Goal: Task Accomplishment & Management: Use online tool/utility

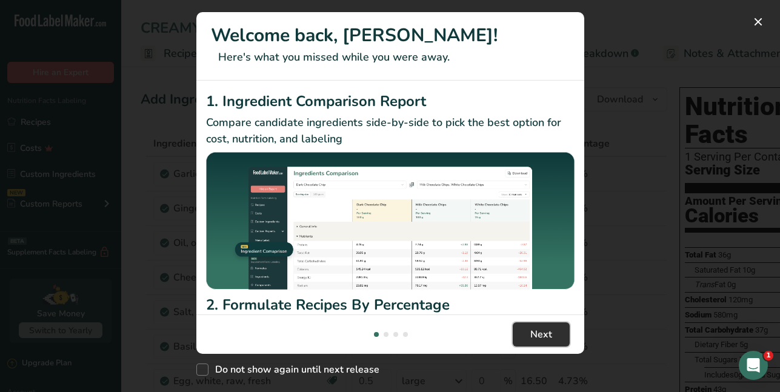
click at [522, 328] on button "Next" at bounding box center [541, 335] width 57 height 24
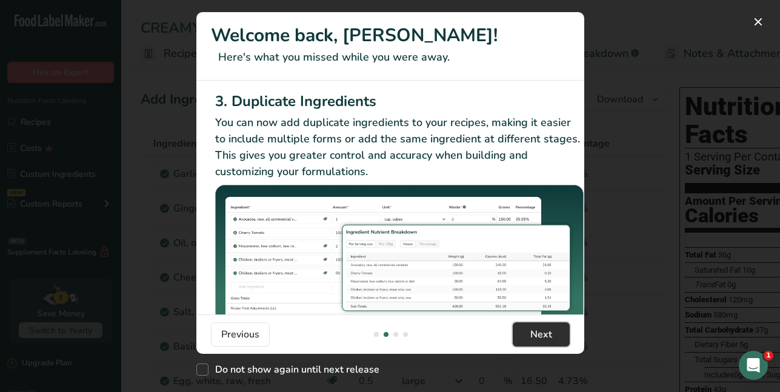
click at [540, 338] on span "Next" at bounding box center [542, 334] width 22 height 15
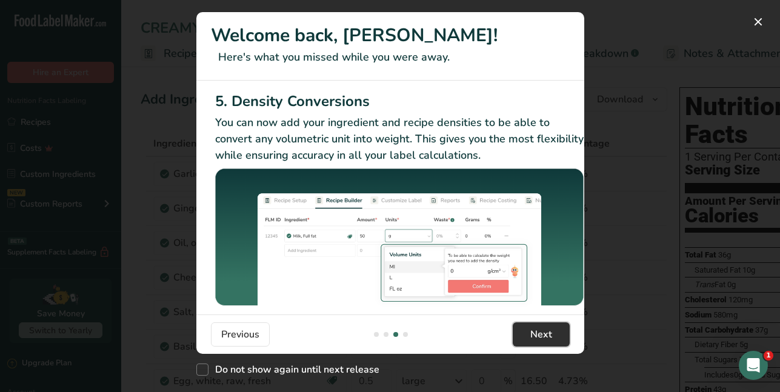
click at [540, 338] on span "Next" at bounding box center [542, 334] width 22 height 15
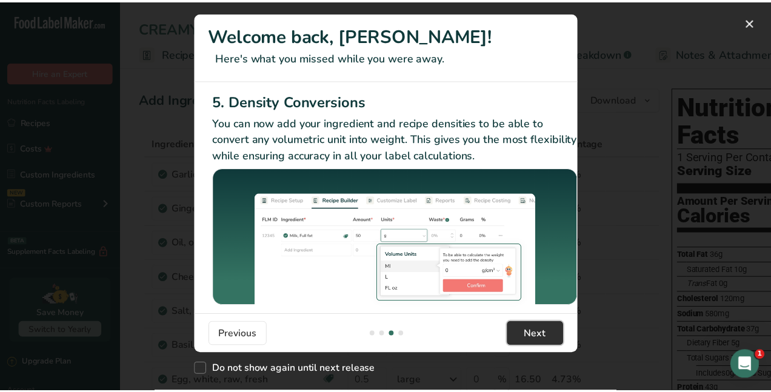
scroll to position [0, 1155]
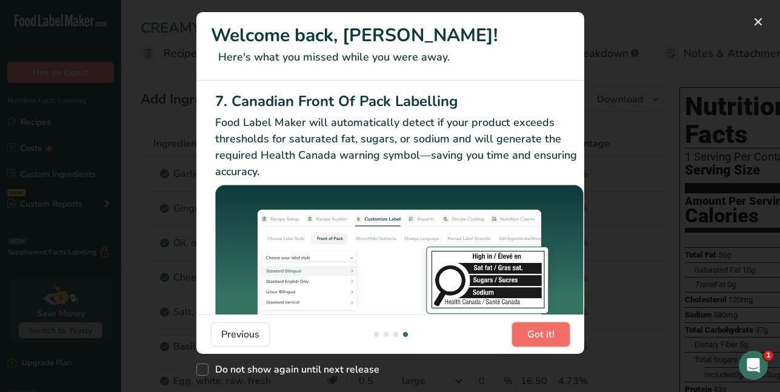
click at [540, 338] on span "Got it!" at bounding box center [541, 334] width 27 height 15
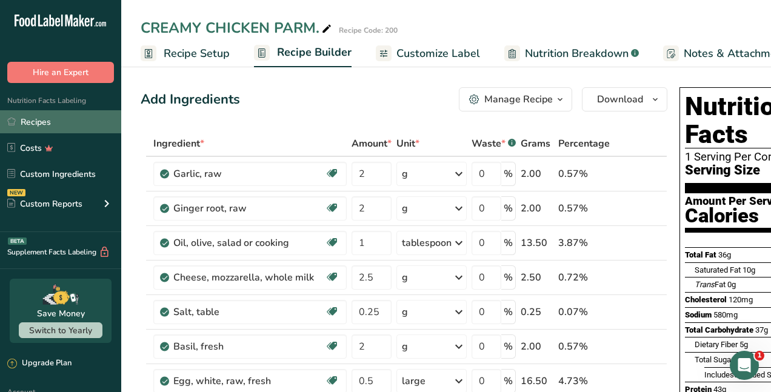
click at [39, 122] on link "Recipes" at bounding box center [60, 121] width 121 height 23
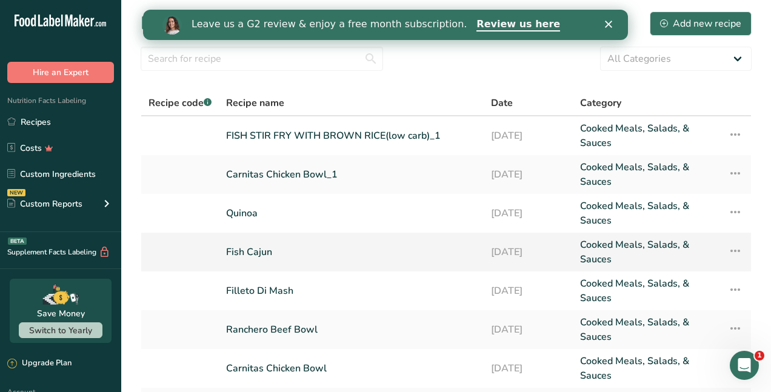
click at [280, 246] on link "Fish Cajun" at bounding box center [351, 252] width 250 height 29
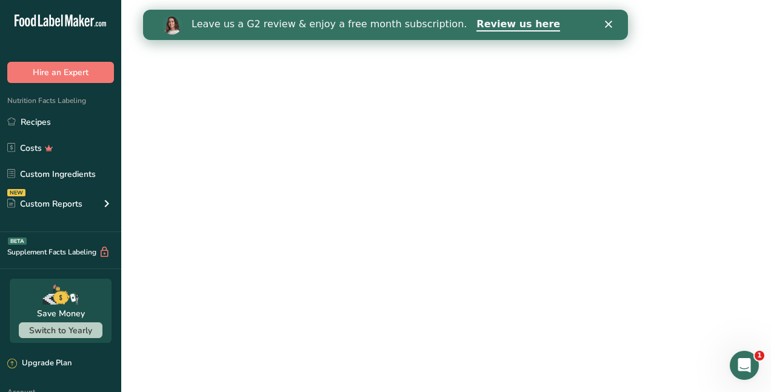
click at [280, 246] on link "Fish Cajun" at bounding box center [351, 252] width 250 height 29
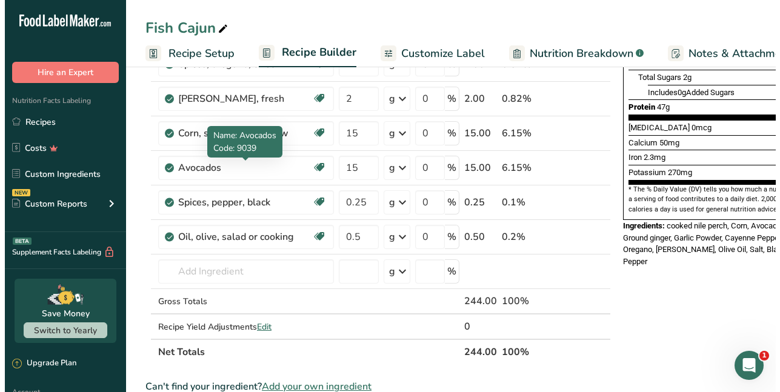
scroll to position [303, 0]
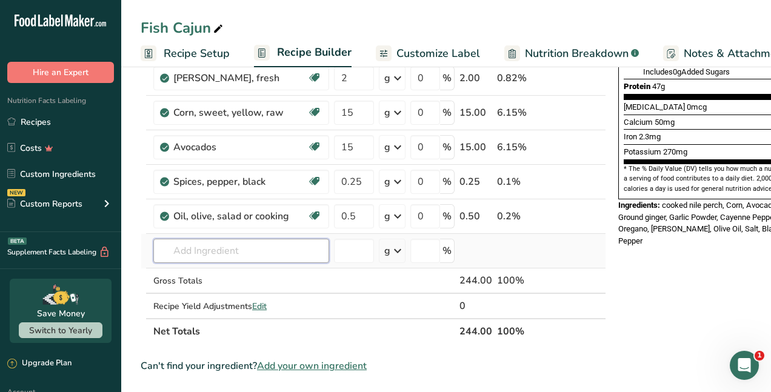
click at [215, 252] on input "text" at bounding box center [241, 251] width 176 height 24
type input "I"
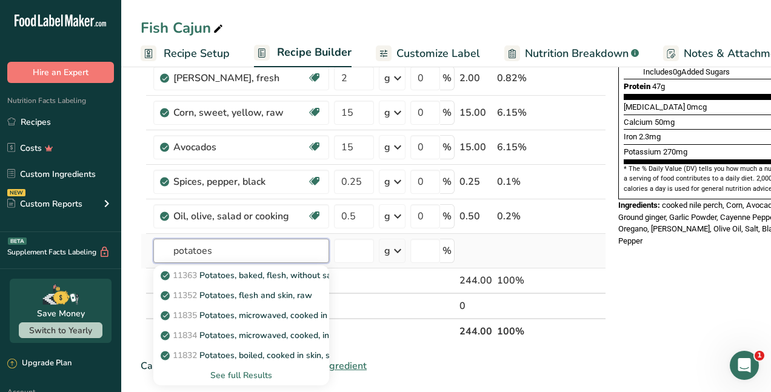
type input "potatoes"
click at [227, 375] on div "See full Results" at bounding box center [241, 375] width 156 height 13
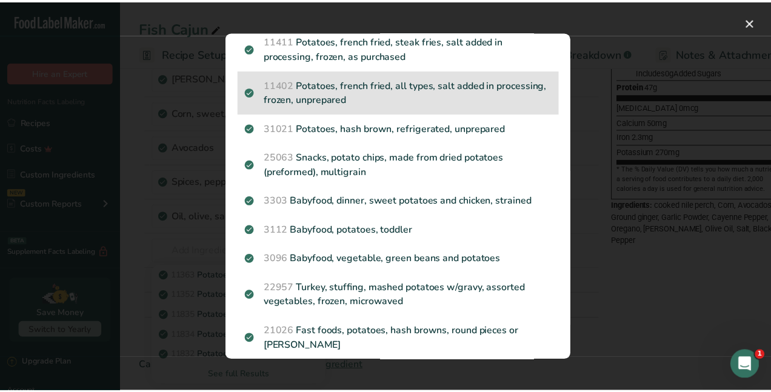
scroll to position [1334, 0]
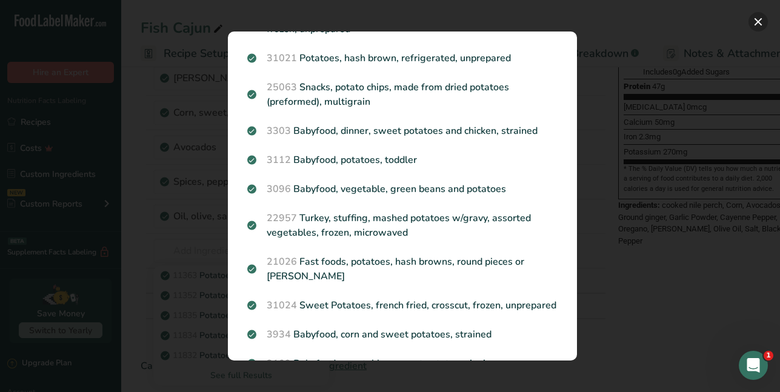
click at [761, 26] on button "Search results modal" at bounding box center [758, 21] width 19 height 19
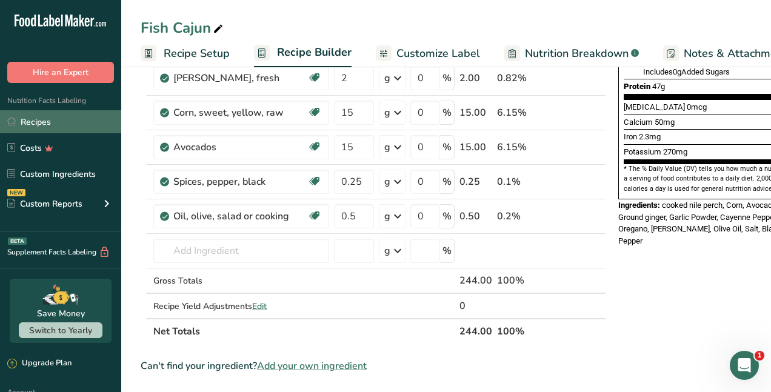
click at [56, 121] on link "Recipes" at bounding box center [60, 121] width 121 height 23
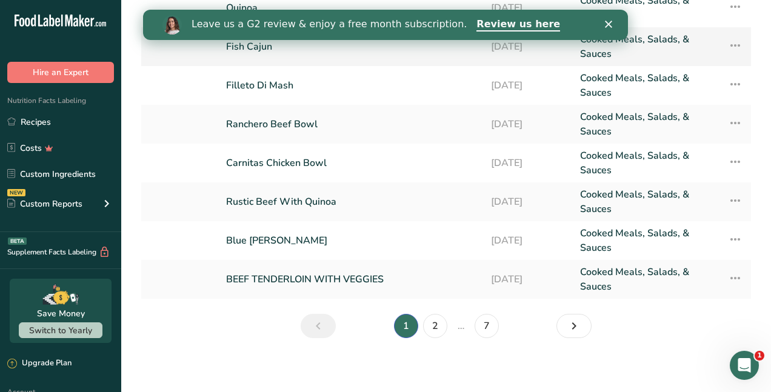
scroll to position [210, 0]
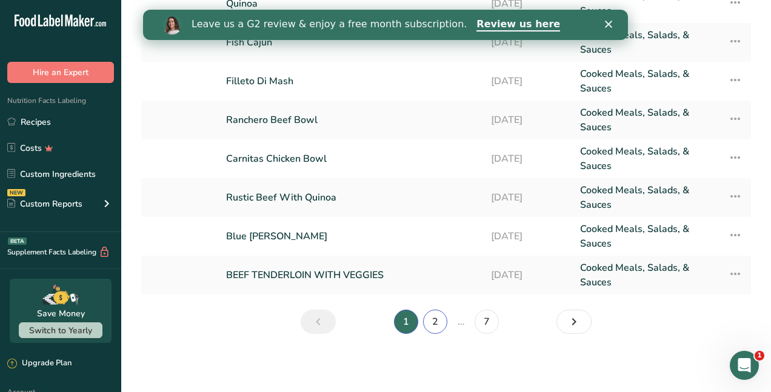
click at [439, 325] on link "2" at bounding box center [435, 322] width 24 height 24
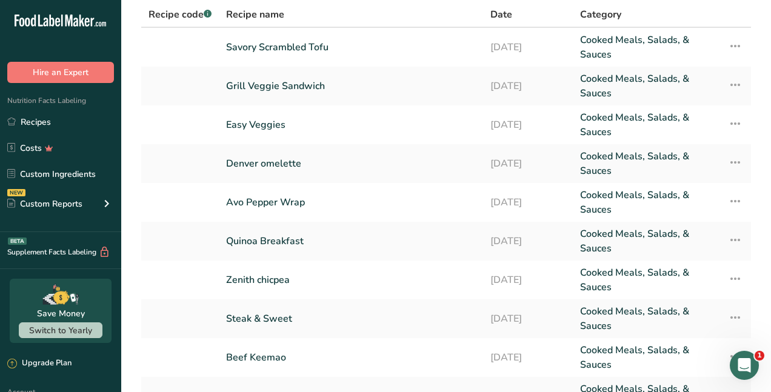
scroll to position [149, 0]
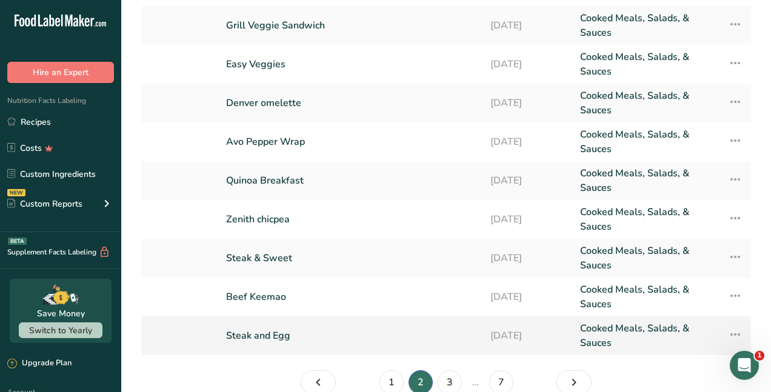
click at [317, 337] on link "Steak and Egg" at bounding box center [351, 335] width 250 height 29
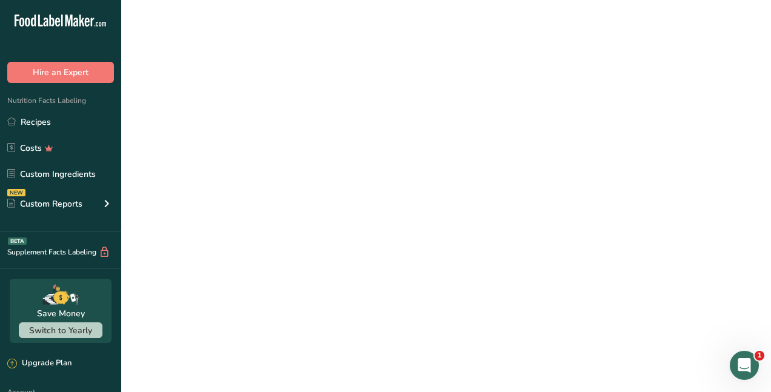
click at [317, 337] on link "Steak and Egg" at bounding box center [351, 335] width 250 height 29
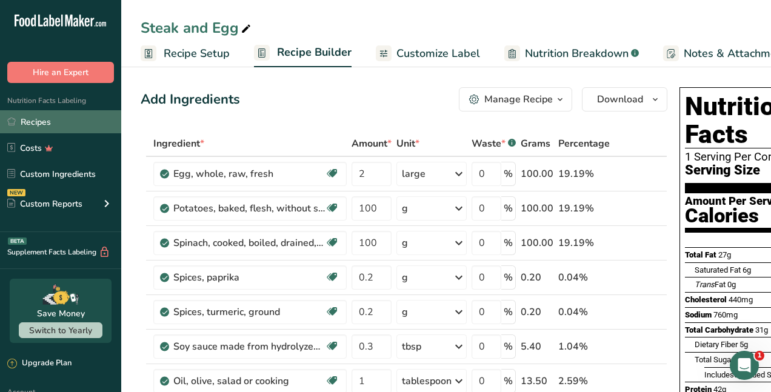
click at [45, 124] on link "Recipes" at bounding box center [60, 121] width 121 height 23
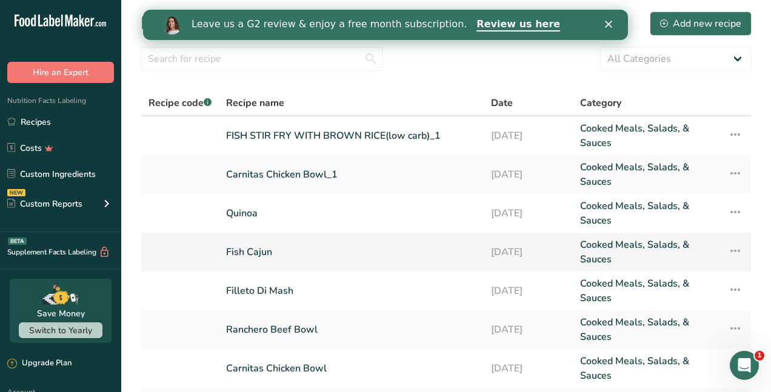
click at [294, 258] on link "Fish Cajun" at bounding box center [351, 252] width 250 height 29
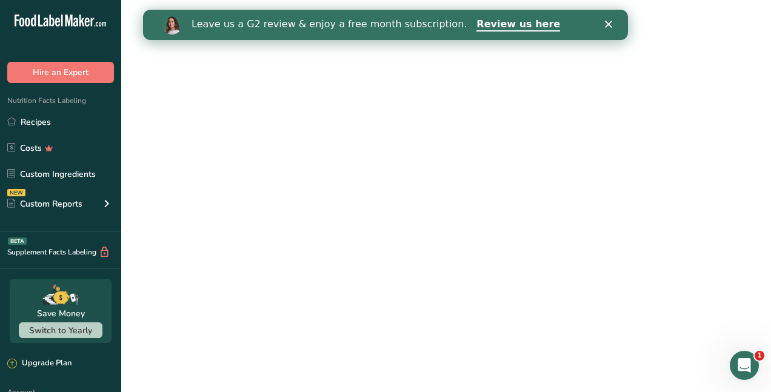
click at [294, 258] on link "Fish Cajun" at bounding box center [351, 252] width 250 height 29
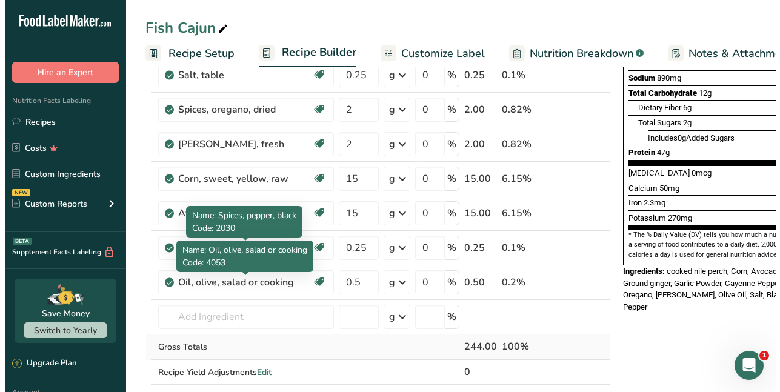
scroll to position [303, 0]
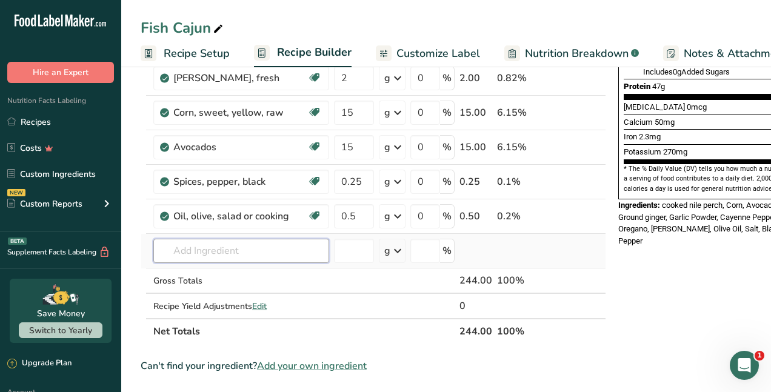
click at [196, 246] on input "text" at bounding box center [241, 251] width 176 height 24
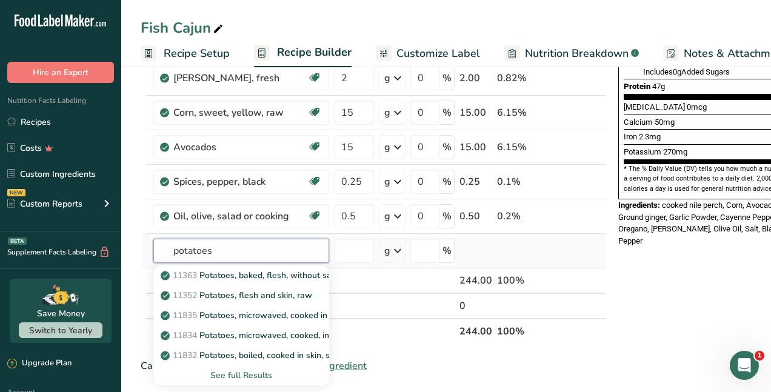
type input "potatoes"
click at [243, 373] on div "See full Results" at bounding box center [241, 375] width 156 height 13
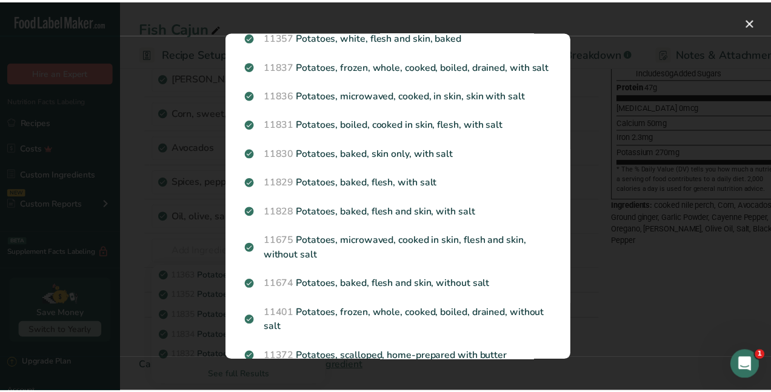
scroll to position [364, 0]
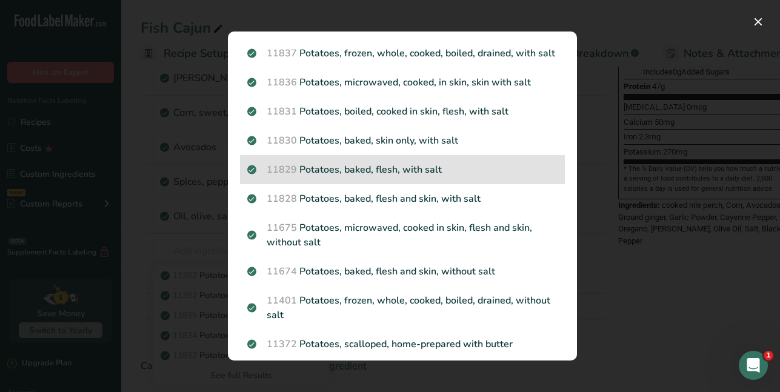
click at [401, 177] on p "11829 Potatoes, baked, flesh, with salt" at bounding box center [402, 170] width 310 height 15
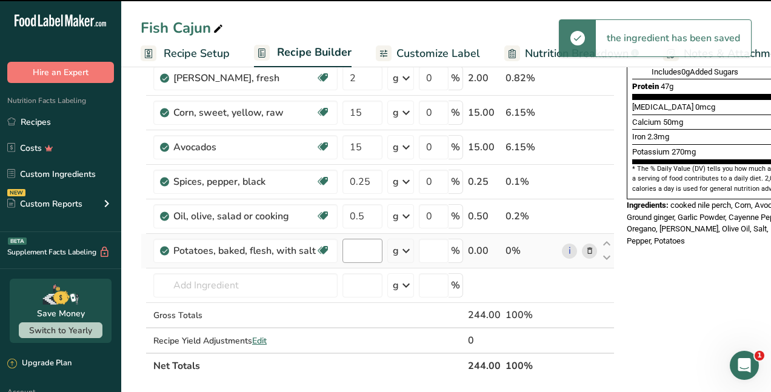
type input "0"
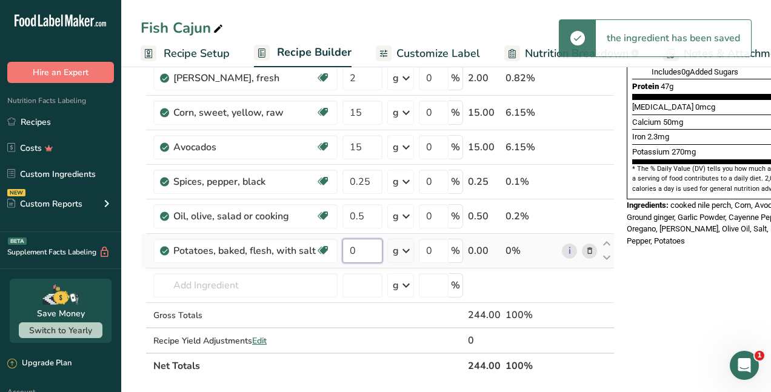
click at [363, 250] on input "0" at bounding box center [363, 251] width 40 height 24
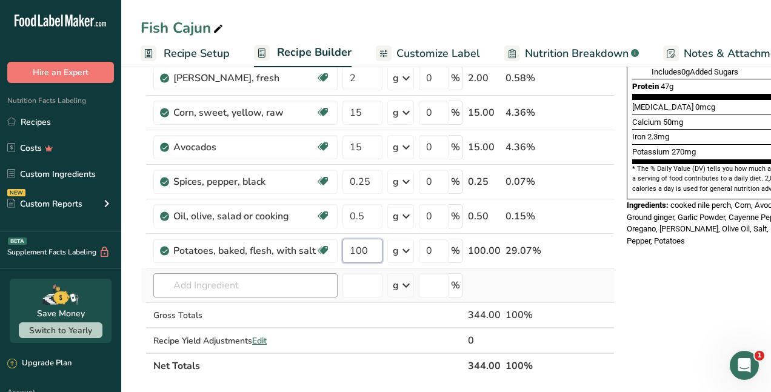
type input "100"
click at [246, 292] on div "Ingredient * Amount * Unit * Waste * .a-a{fill:#347362;}.b-a{fill:#fff;} Grams …" at bounding box center [378, 103] width 474 height 551
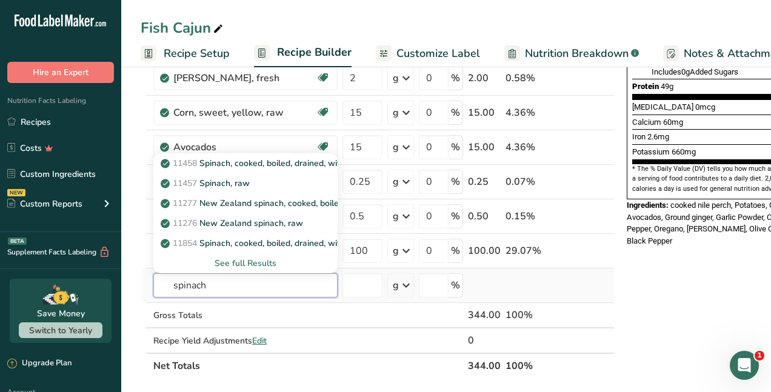
type input "spinach"
click at [246, 259] on div "See full Results" at bounding box center [245, 263] width 165 height 13
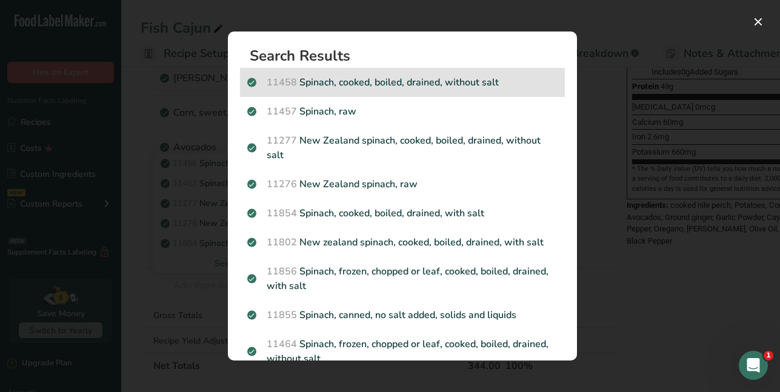
click at [411, 82] on p "11458 Spinach, cooked, boiled, drained, without salt" at bounding box center [402, 82] width 310 height 15
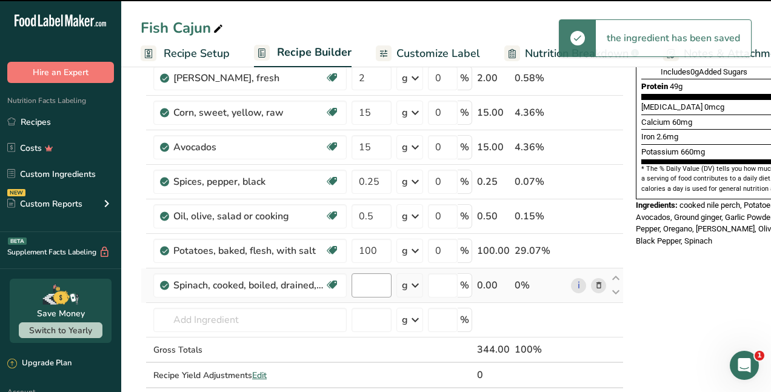
type input "0"
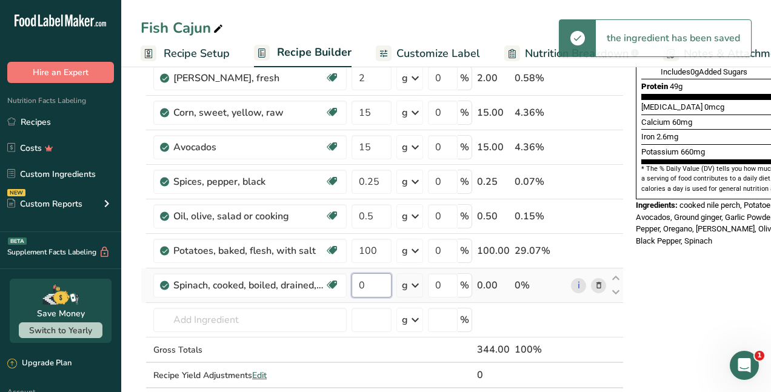
click at [364, 286] on input "0" at bounding box center [372, 285] width 40 height 24
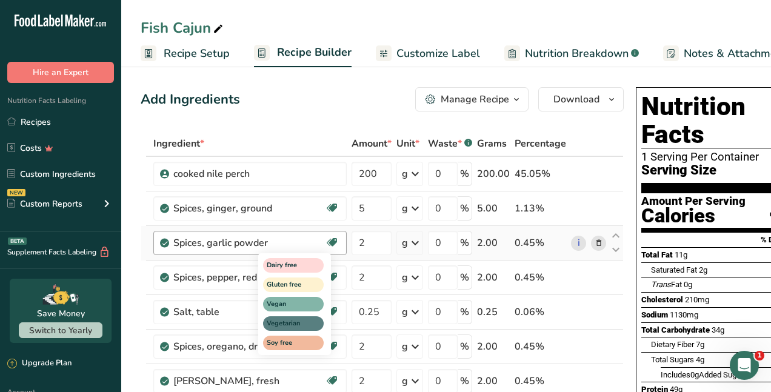
scroll to position [0, 52]
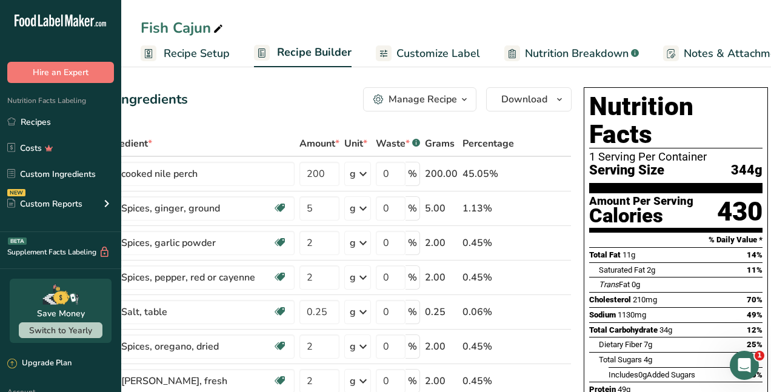
type input "100"
click at [217, 32] on icon at bounding box center [218, 29] width 11 height 17
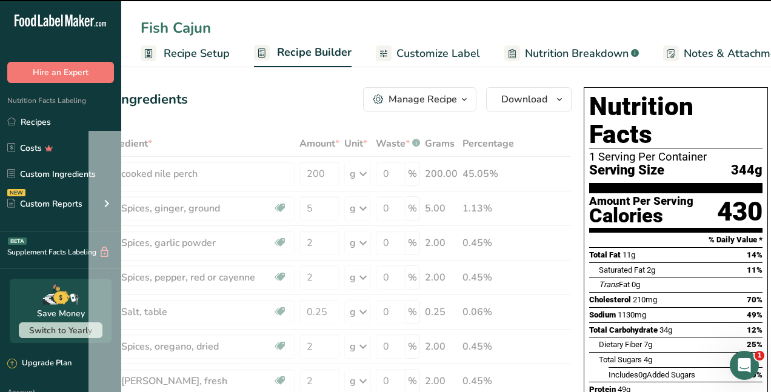
click at [143, 22] on input "Fish Cajun" at bounding box center [446, 28] width 611 height 22
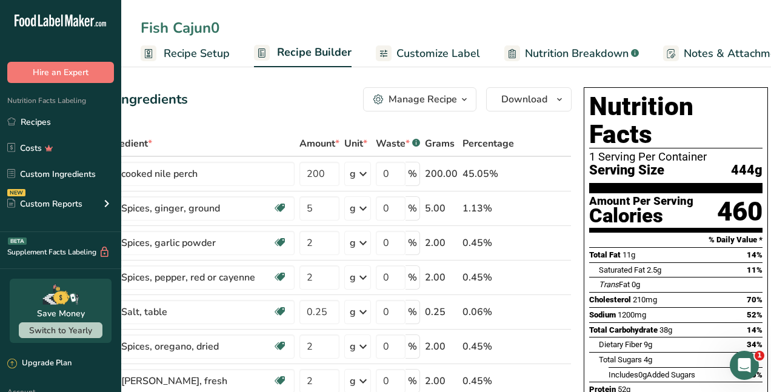
click at [142, 24] on input "Fish Cajun0" at bounding box center [446, 28] width 611 height 22
click at [267, 31] on input "200g Fish Cajun0" at bounding box center [446, 28] width 611 height 22
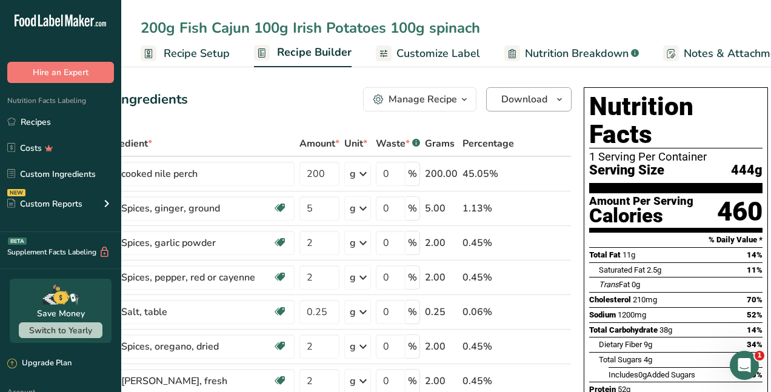
type input "200g Fish Cajun 100g Irish Potatoes 100g spinach"
click at [511, 100] on span "Download" at bounding box center [525, 99] width 46 height 15
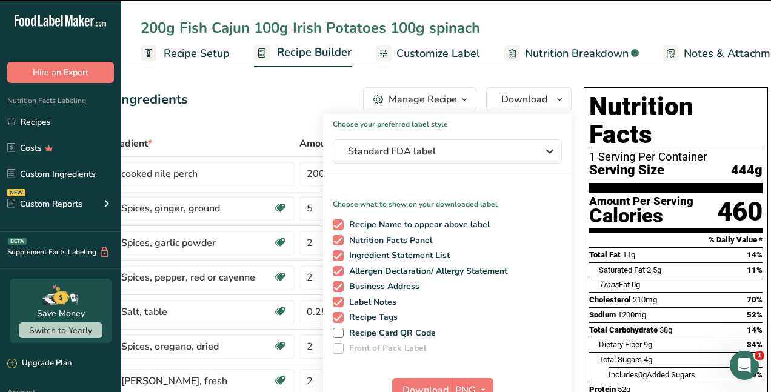
click at [244, 102] on div "Add Ingredients Manage Recipe Delete Recipe Duplicate Recipe Scale Recipe Save …" at bounding box center [330, 99] width 483 height 24
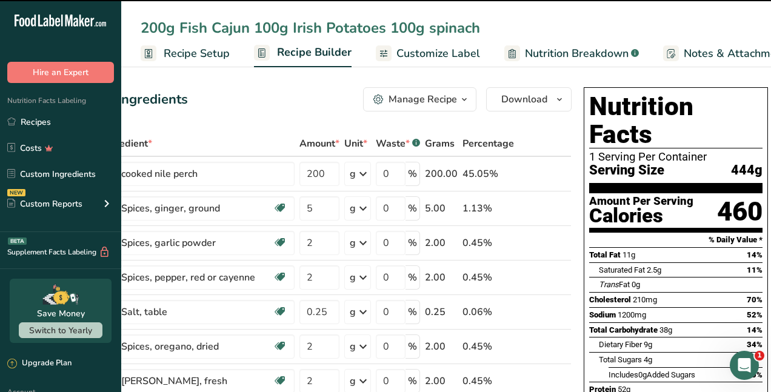
click at [244, 102] on div "Add Ingredients Manage Recipe Delete Recipe Duplicate Recipe Scale Recipe Save …" at bounding box center [330, 99] width 483 height 24
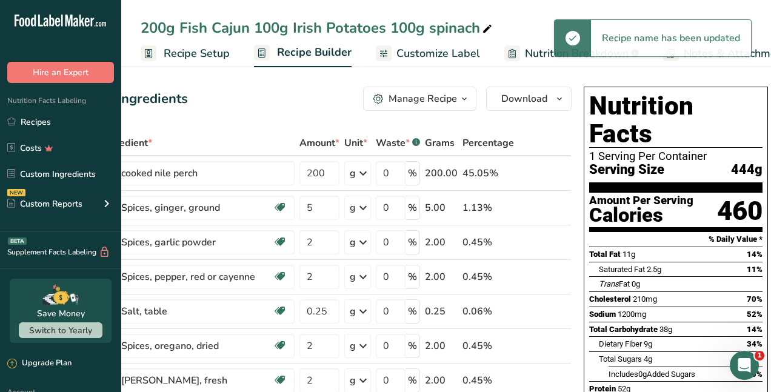
scroll to position [0, 0]
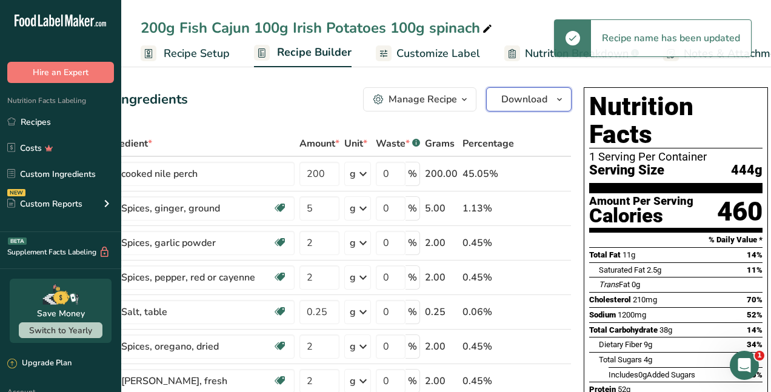
click at [513, 98] on span "Download" at bounding box center [525, 99] width 46 height 15
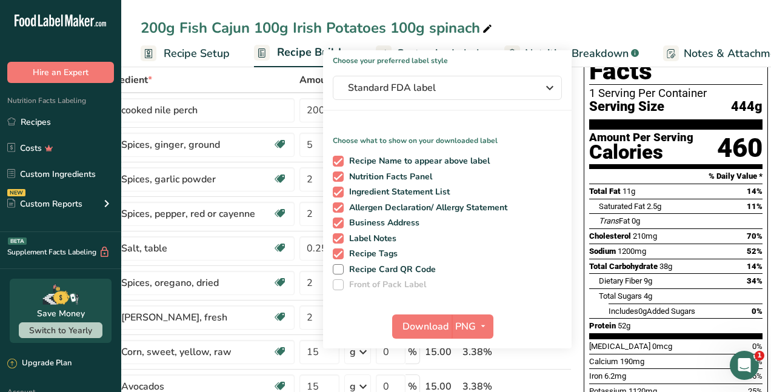
scroll to position [182, 0]
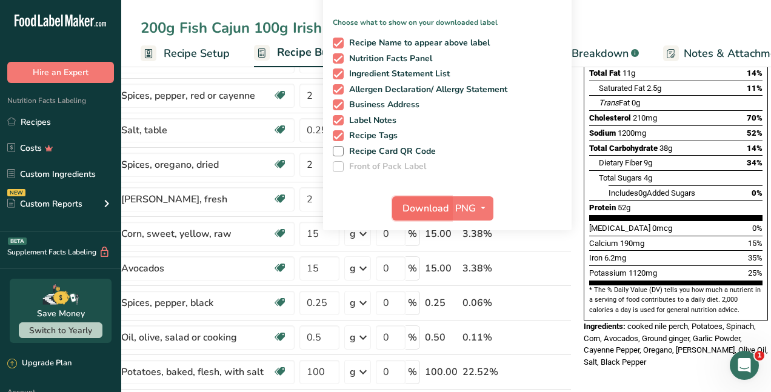
click at [434, 204] on span "Download" at bounding box center [426, 208] width 46 height 15
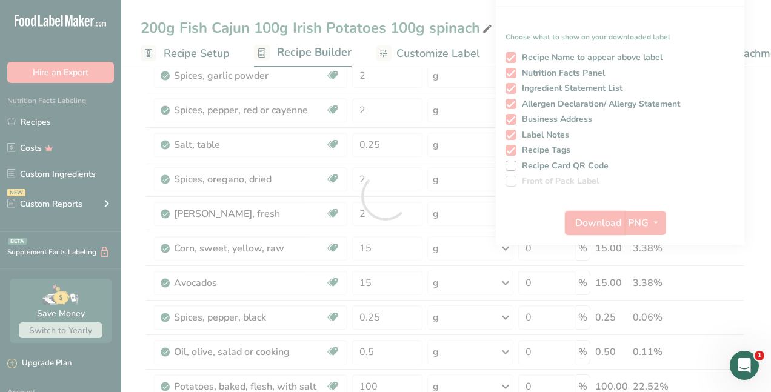
scroll to position [0, 0]
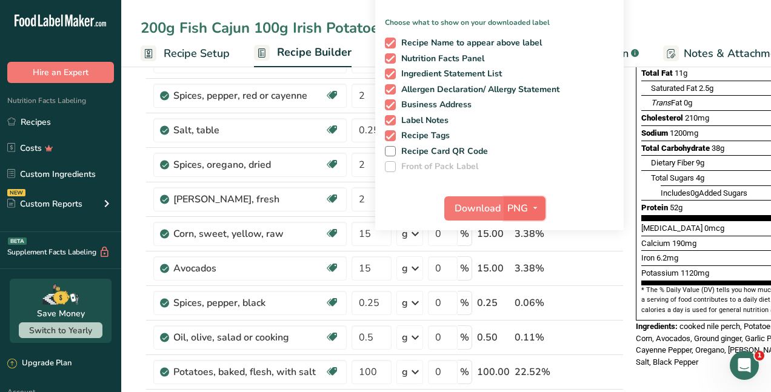
click at [536, 203] on icon "button" at bounding box center [536, 208] width 10 height 15
click at [523, 291] on link "PDF" at bounding box center [526, 293] width 39 height 20
click at [481, 205] on span "Download" at bounding box center [478, 208] width 46 height 15
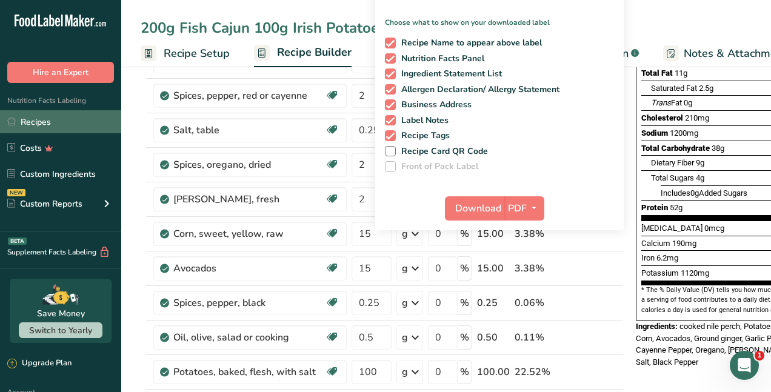
click at [36, 121] on link "Recipes" at bounding box center [60, 121] width 121 height 23
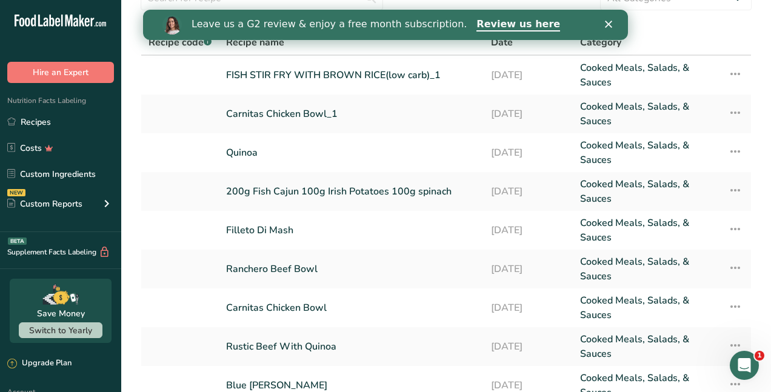
scroll to position [182, 0]
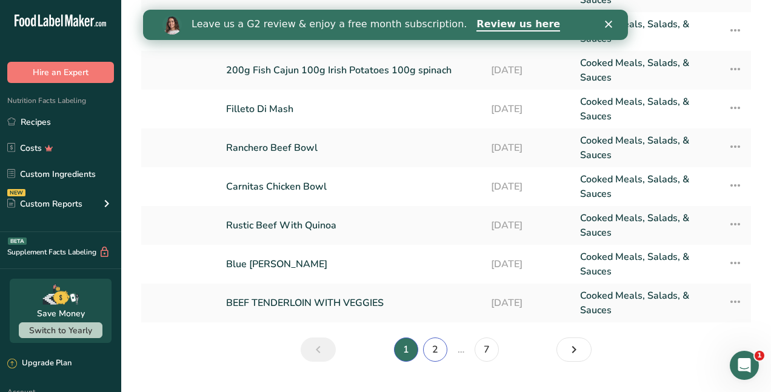
click at [436, 349] on link "2" at bounding box center [435, 350] width 24 height 24
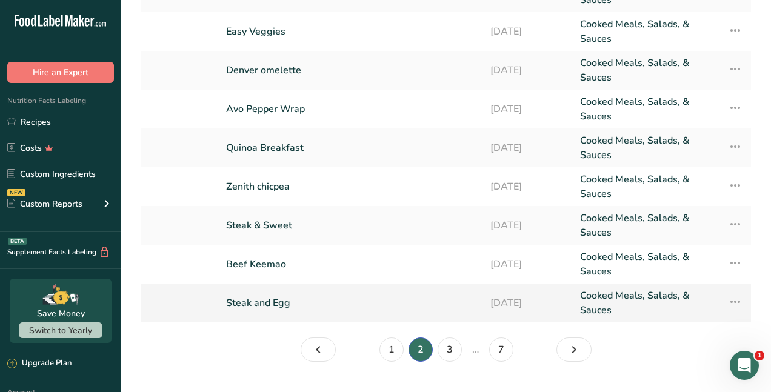
click at [293, 310] on link "Steak and Egg" at bounding box center [351, 303] width 250 height 29
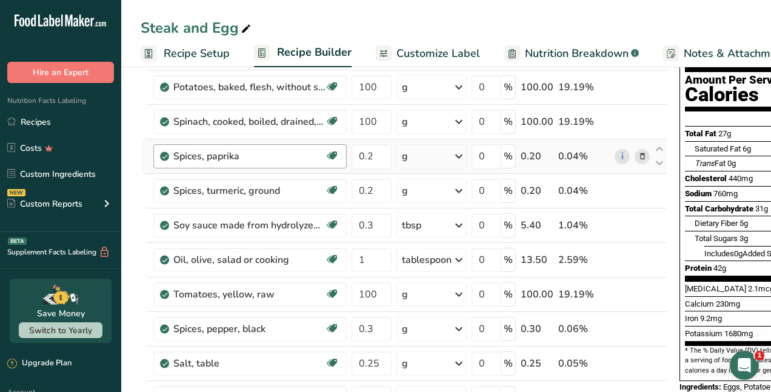
scroll to position [61, 0]
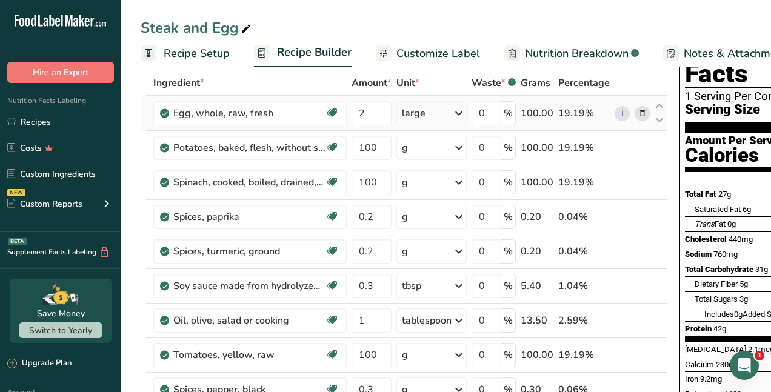
click at [639, 113] on icon at bounding box center [643, 113] width 8 height 13
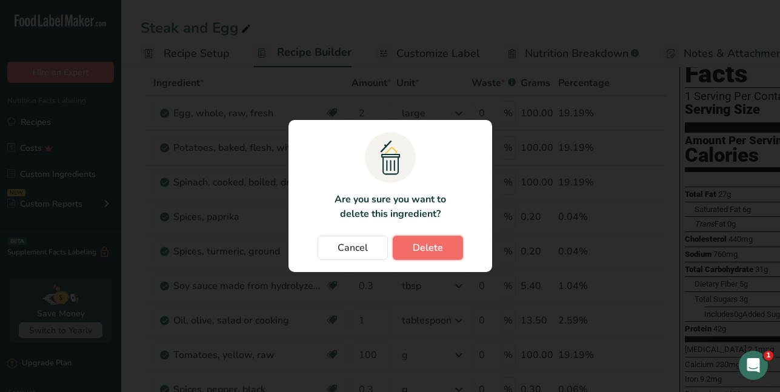
click at [426, 250] on span "Delete" at bounding box center [428, 248] width 30 height 15
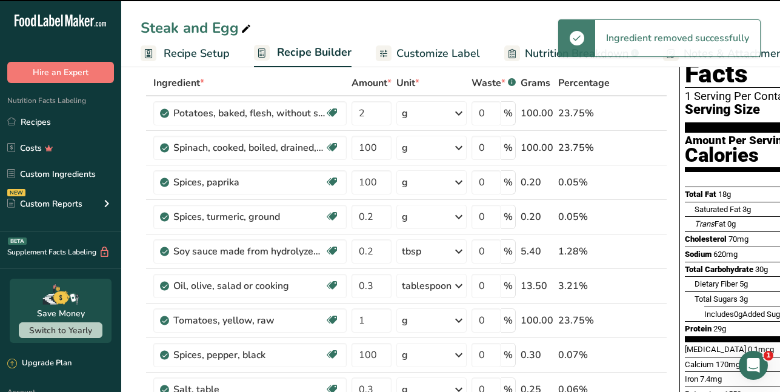
type input "100"
type input "0.2"
type input "0.3"
type input "1"
type input "100"
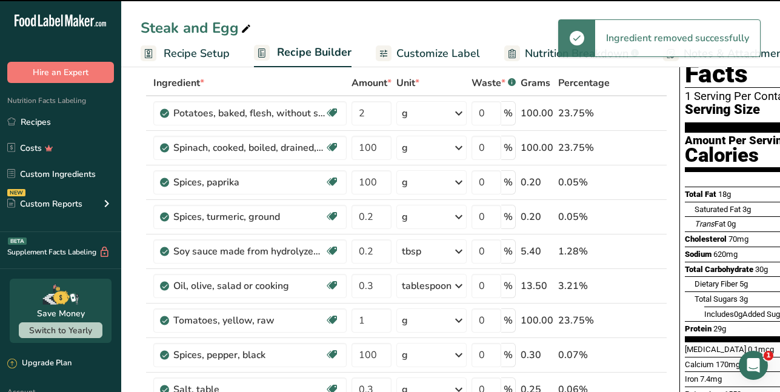
type input "0.3"
type input "0.25"
type input "0.4"
type input "0.3"
type input "0.5"
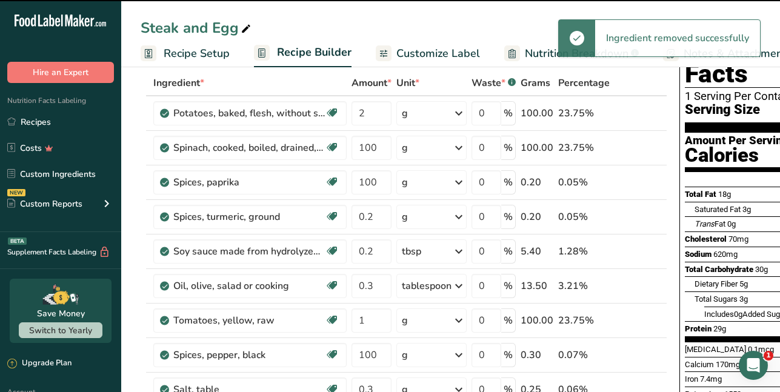
type input "100"
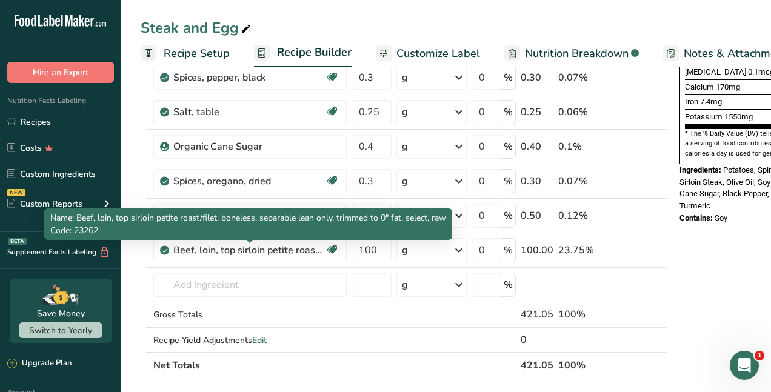
scroll to position [364, 0]
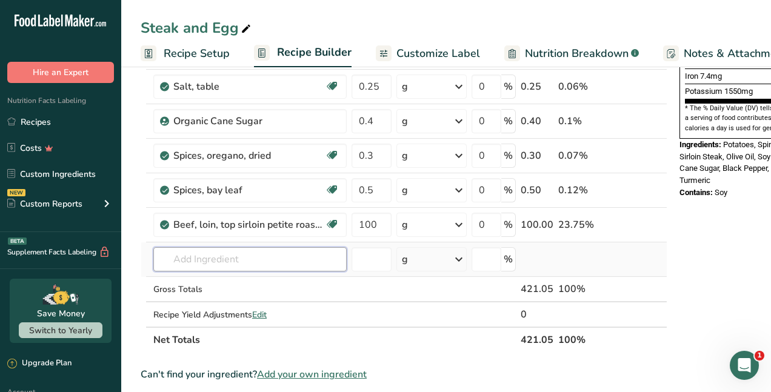
click at [200, 255] on input "text" at bounding box center [249, 259] width 193 height 24
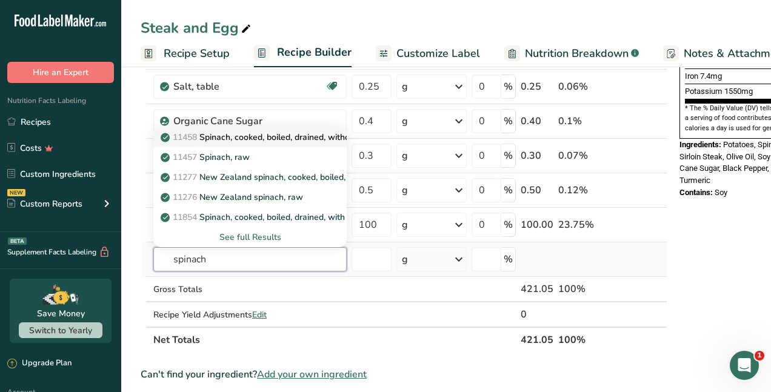
type input "spinach"
click at [252, 139] on p "11458 Spinach, cooked, boiled, drained, without salt" at bounding box center [269, 137] width 212 height 13
type input "Spinach, cooked, boiled, drained, without salt"
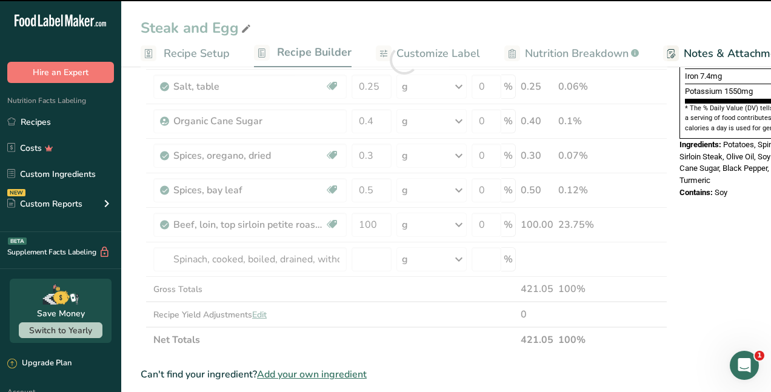
type input "0"
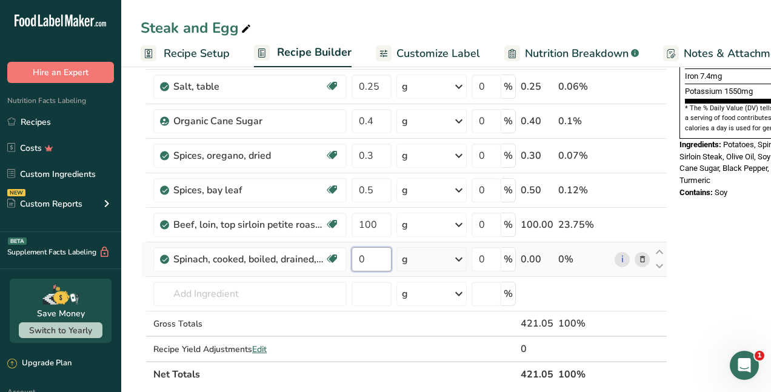
click at [384, 253] on input "0" at bounding box center [372, 259] width 40 height 24
type input "100"
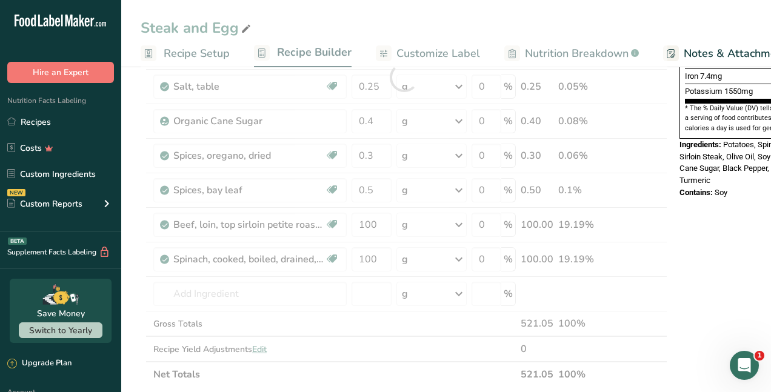
click at [248, 25] on div "Steak and Egg Recipe Setup Recipe Builder Customize Label Nutrition Breakdown .…" at bounding box center [446, 312] width 650 height 1226
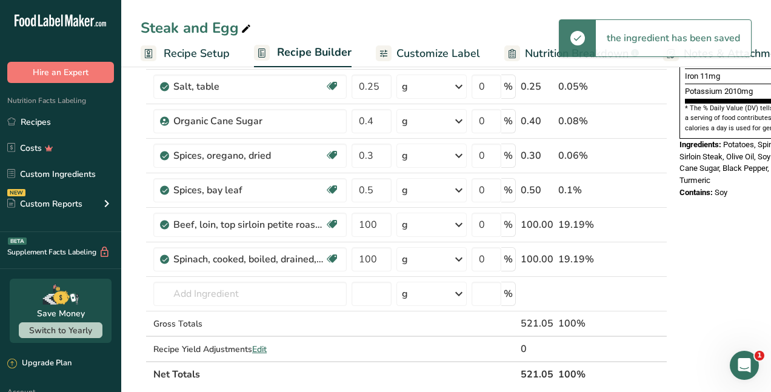
click at [146, 27] on div "Steak and Egg" at bounding box center [197, 28] width 113 height 22
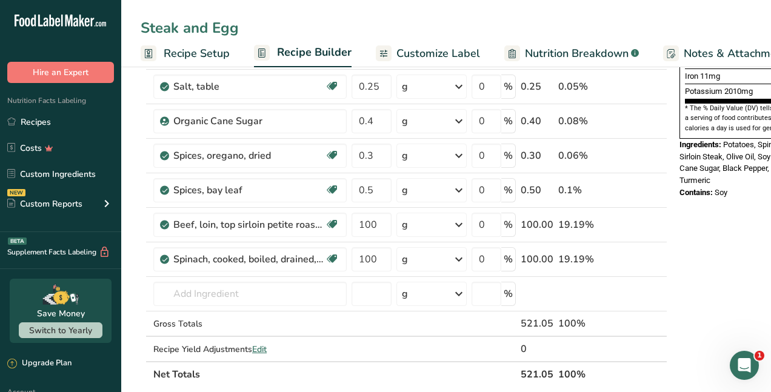
click at [144, 27] on input "Steak and Egg" at bounding box center [446, 28] width 611 height 22
click at [283, 30] on input "150g Steak and Egg" at bounding box center [446, 28] width 611 height 22
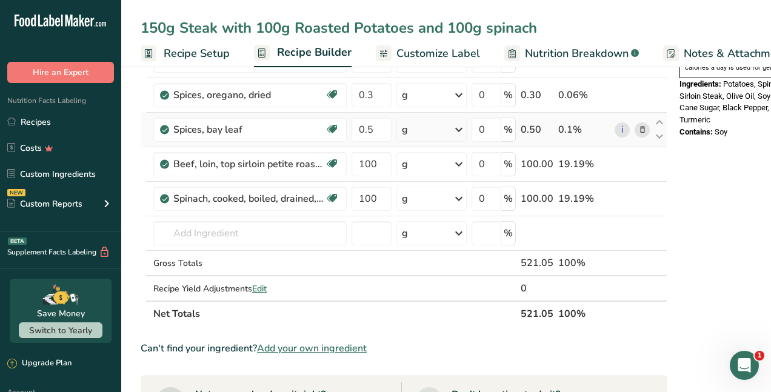
scroll to position [0, 0]
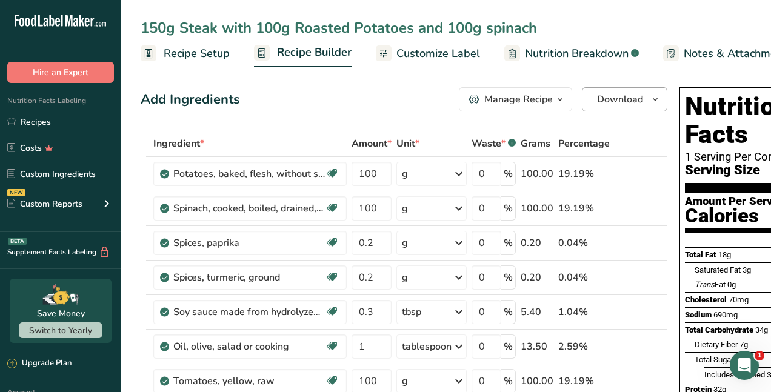
type input "150g Steak with 100g Roasted Potatoes and 100g spinach"
click at [595, 99] on button "Download" at bounding box center [625, 99] width 86 height 24
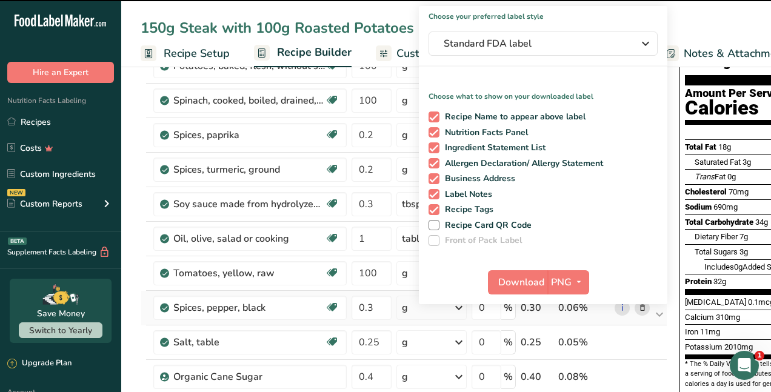
scroll to position [121, 0]
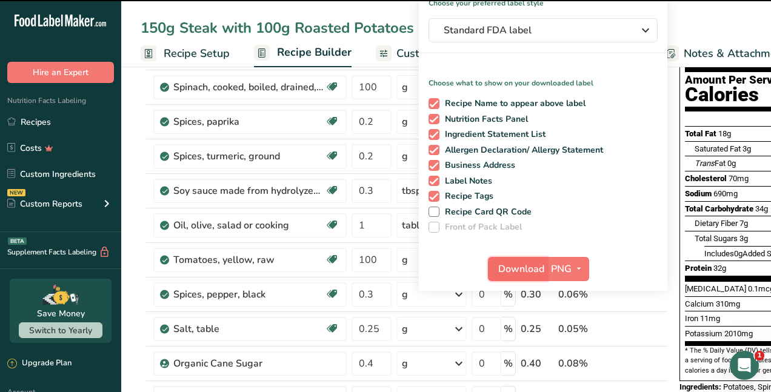
click at [535, 275] on span "Download" at bounding box center [521, 269] width 46 height 15
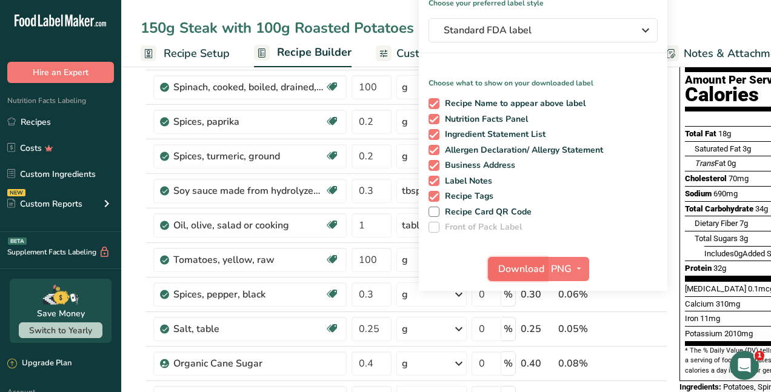
click at [535, 271] on span "Download" at bounding box center [521, 269] width 46 height 15
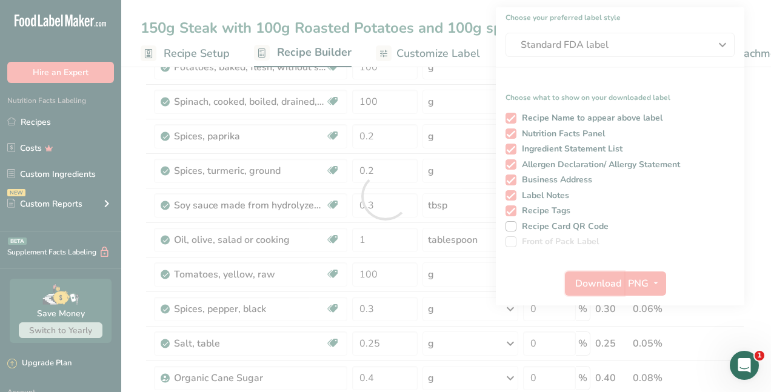
scroll to position [0, 0]
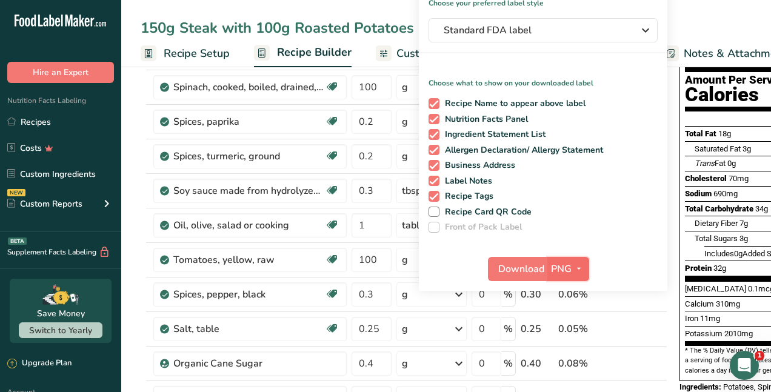
click at [581, 271] on icon "button" at bounding box center [579, 268] width 10 height 15
click at [574, 357] on link "PDF" at bounding box center [570, 354] width 39 height 20
click at [505, 264] on span "Download" at bounding box center [522, 269] width 46 height 15
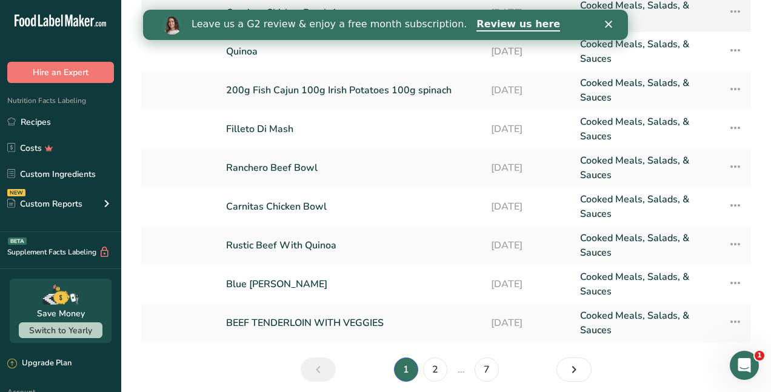
scroll to position [182, 0]
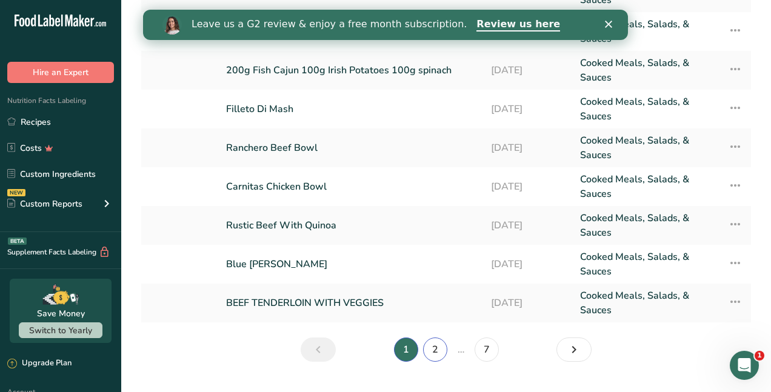
click at [440, 355] on link "2" at bounding box center [435, 350] width 24 height 24
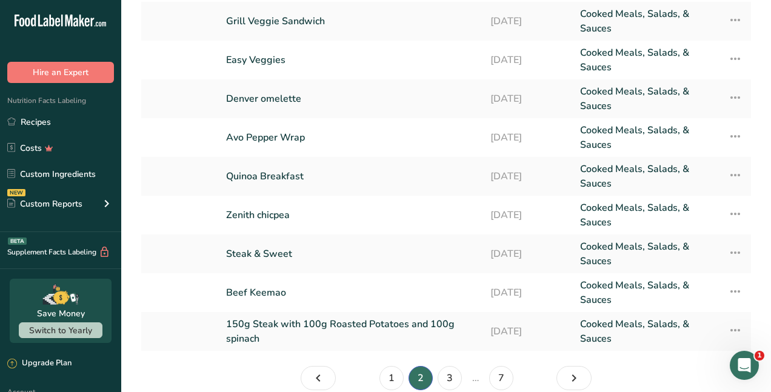
scroll to position [182, 0]
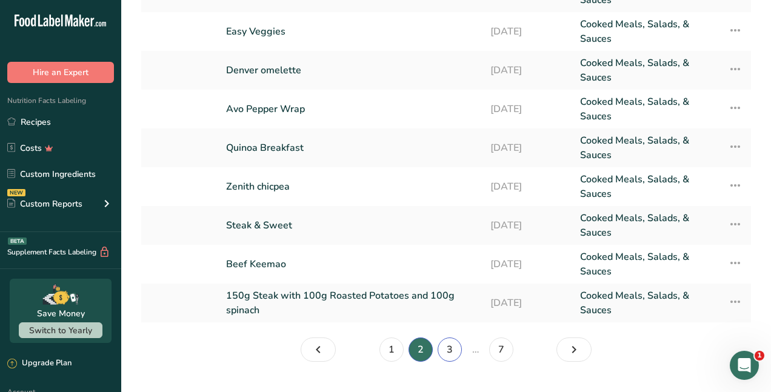
click at [456, 348] on link "3" at bounding box center [450, 350] width 24 height 24
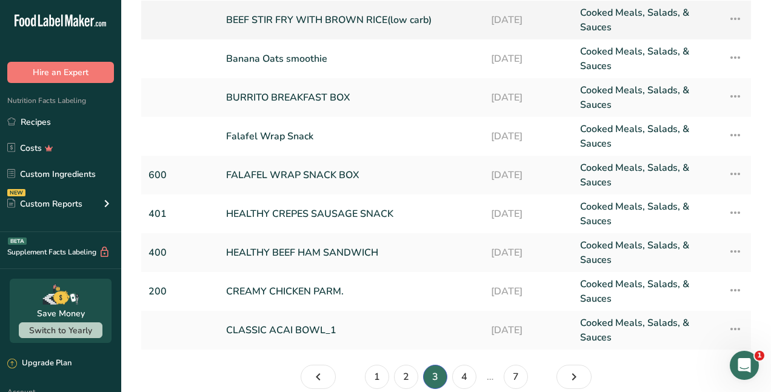
scroll to position [182, 0]
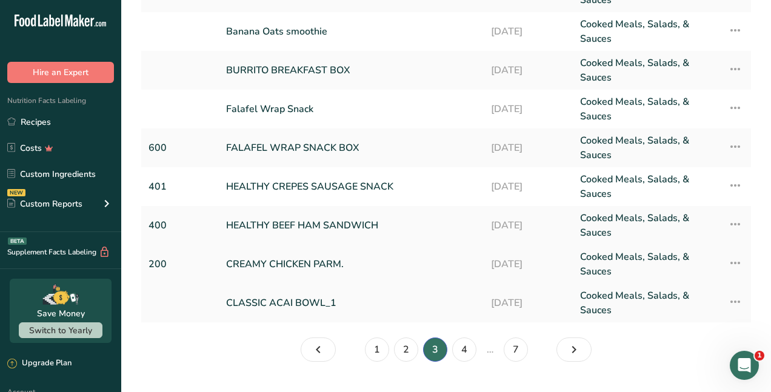
click at [332, 264] on link "CREAMY CHICKEN PARM." at bounding box center [351, 264] width 250 height 29
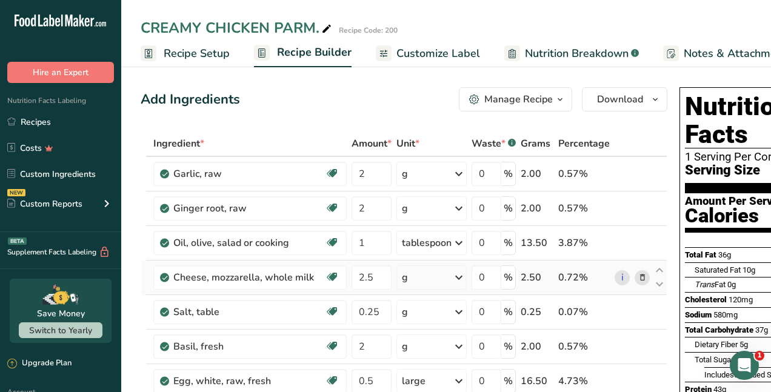
click at [640, 280] on icon at bounding box center [643, 278] width 8 height 13
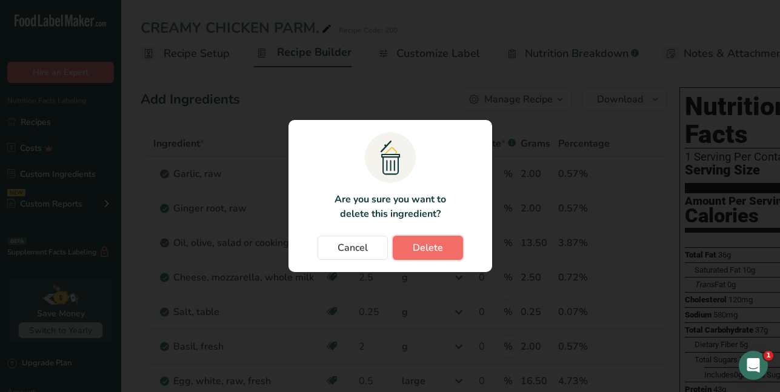
click at [443, 253] on button "Delete" at bounding box center [428, 248] width 70 height 24
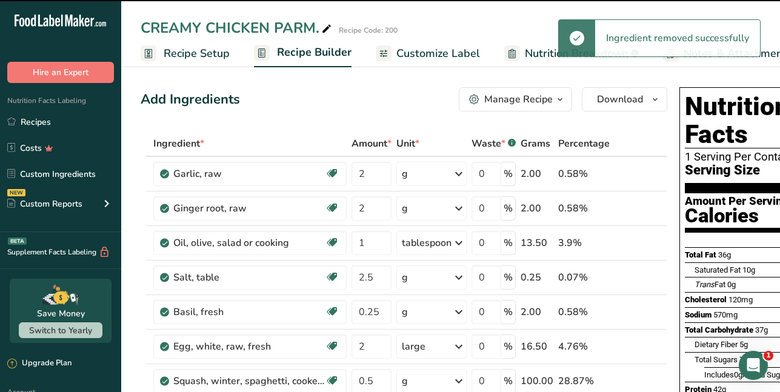
type input "0.25"
type input "2"
type input "0.5"
type input "100"
type input "0.04"
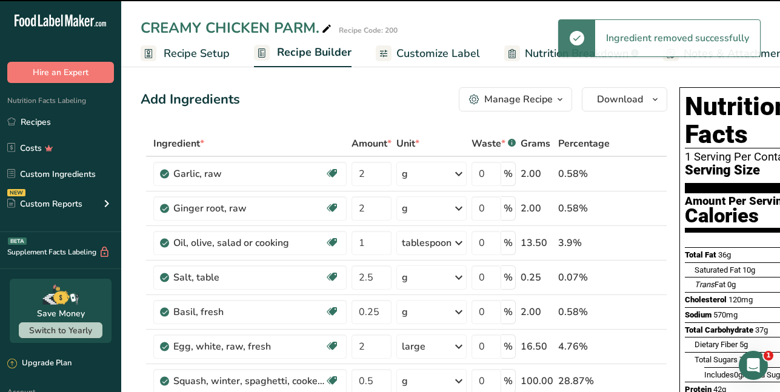
type input "10"
type input "2"
type input "150"
type input "5"
type input "30"
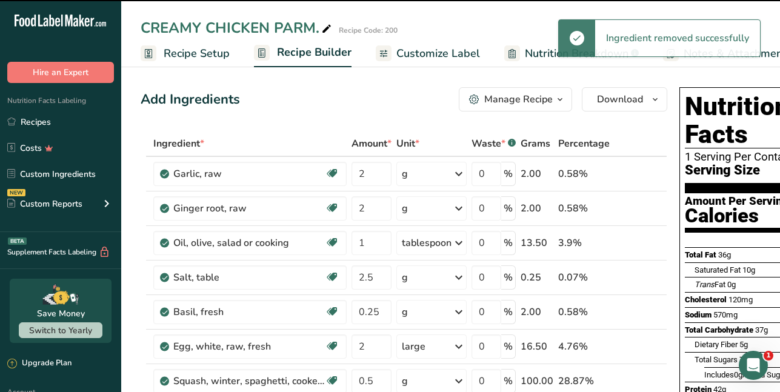
type input "2"
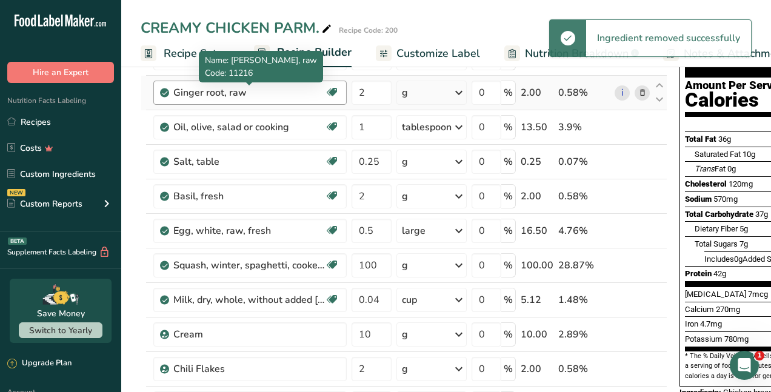
scroll to position [121, 0]
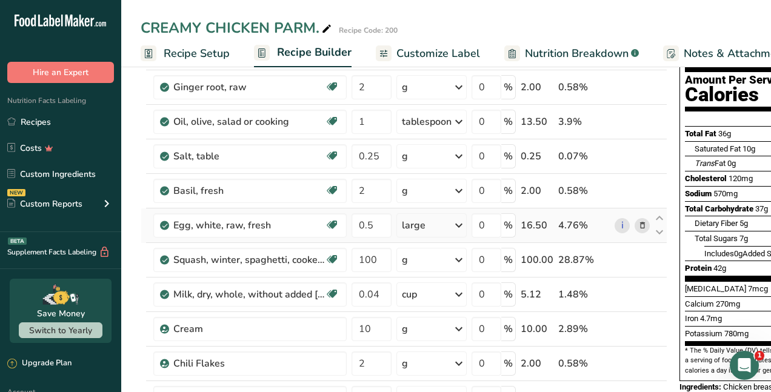
click at [642, 224] on icon at bounding box center [643, 226] width 8 height 13
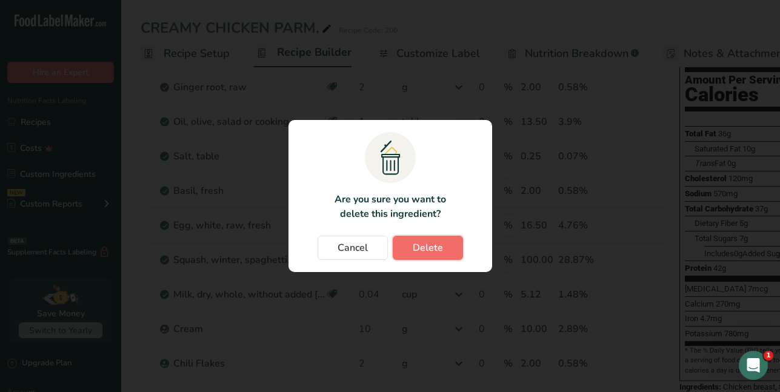
click at [449, 251] on button "Delete" at bounding box center [428, 248] width 70 height 24
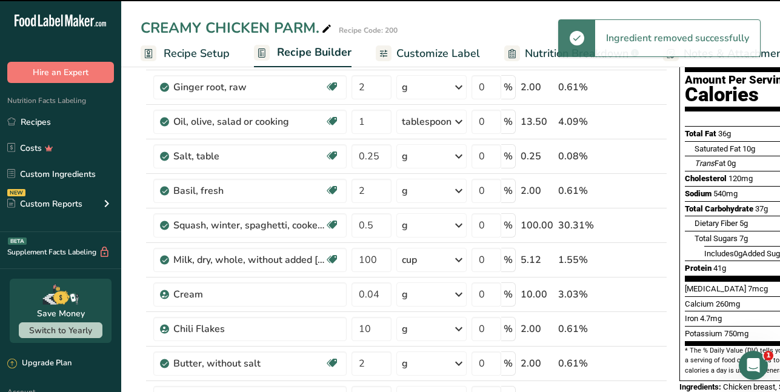
type input "100"
type input "0.04"
type input "10"
type input "2"
type input "150"
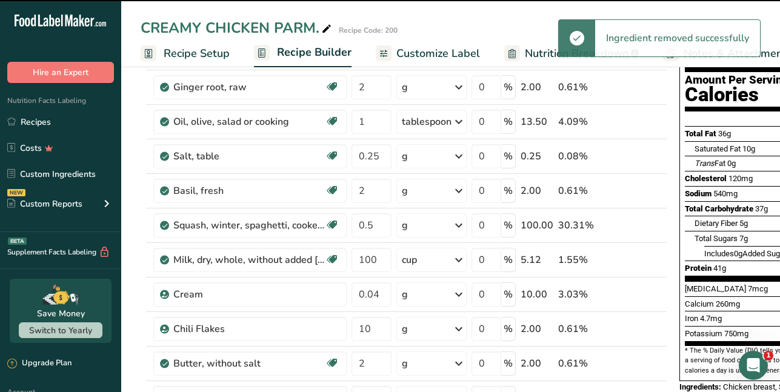
type input "5"
type input "30"
type input "2"
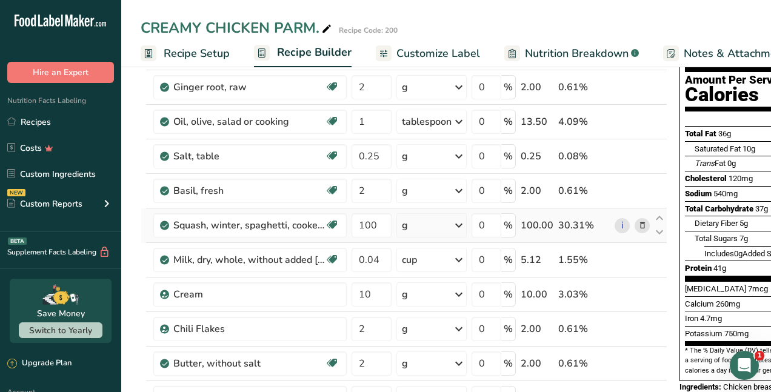
click at [639, 224] on icon at bounding box center [643, 226] width 8 height 13
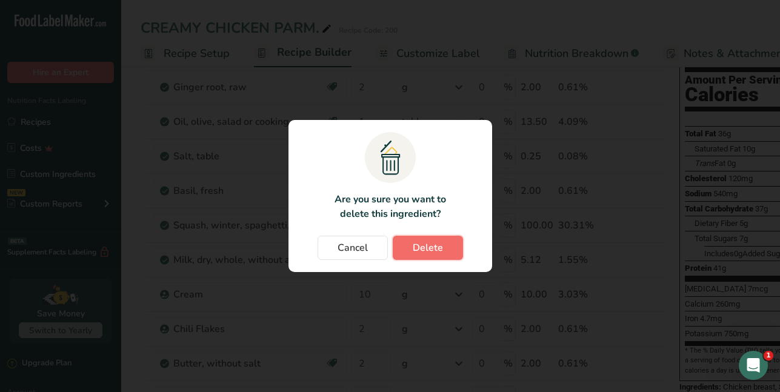
click at [437, 249] on span "Delete" at bounding box center [428, 248] width 30 height 15
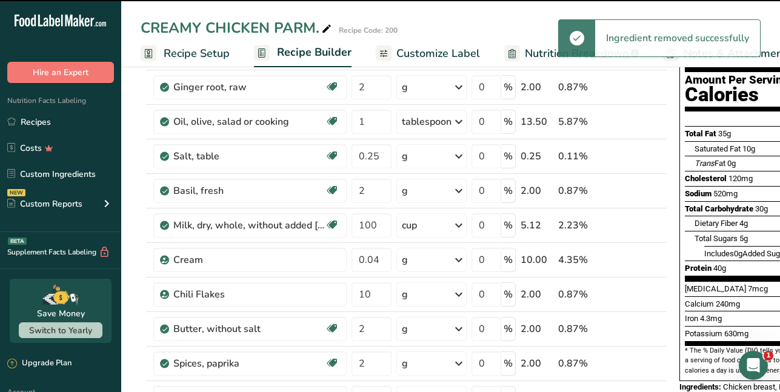
type input "0.04"
type input "10"
type input "2"
type input "150"
type input "5"
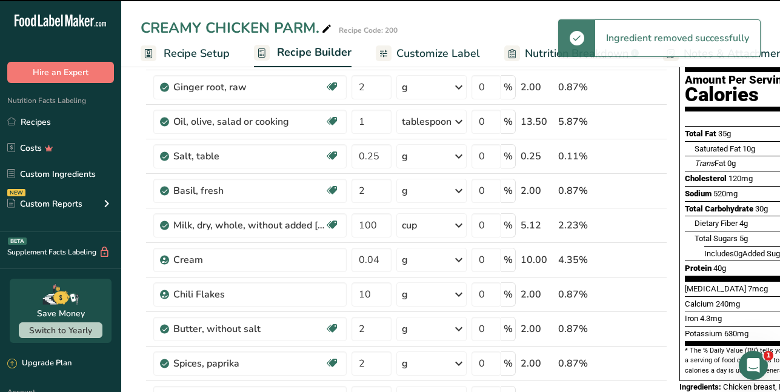
type input "30"
type input "2"
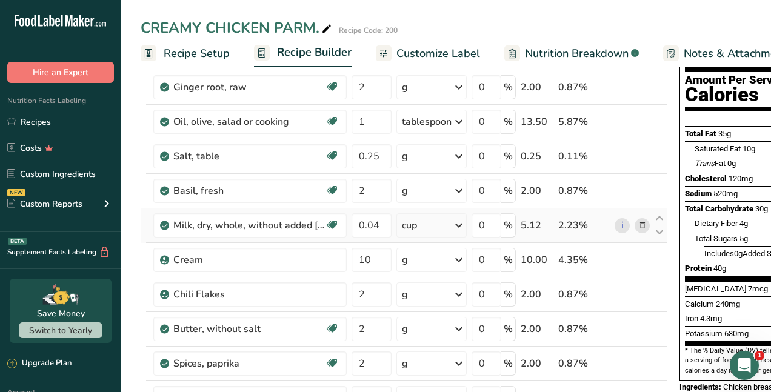
click at [640, 227] on icon at bounding box center [643, 226] width 8 height 13
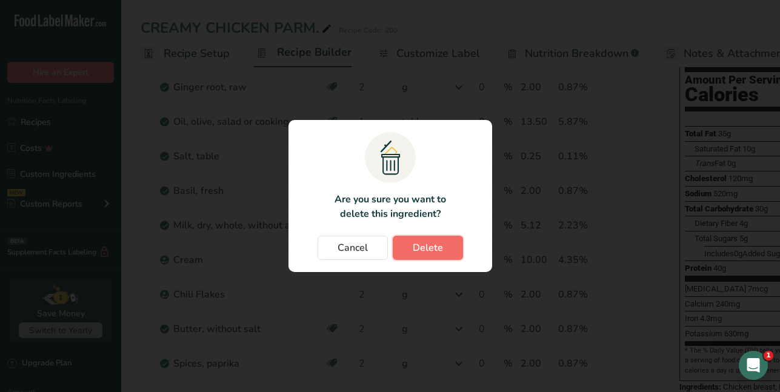
click at [446, 250] on button "Delete" at bounding box center [428, 248] width 70 height 24
type input "10"
type input "2"
type input "150"
type input "5"
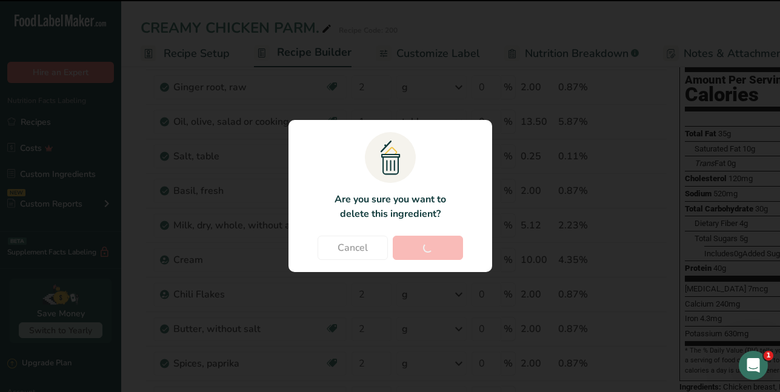
type input "30"
type input "2"
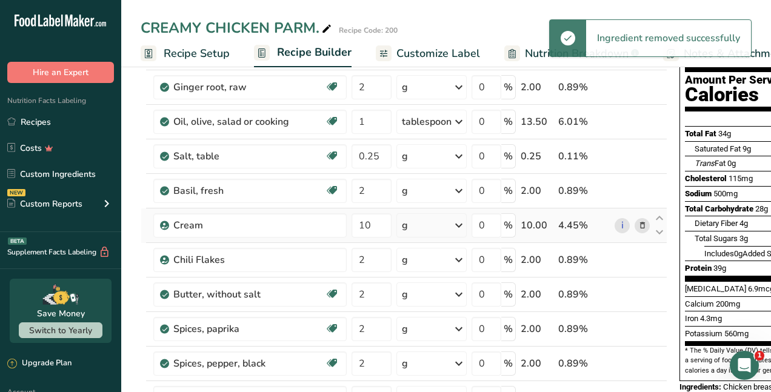
click at [643, 223] on icon at bounding box center [643, 226] width 8 height 13
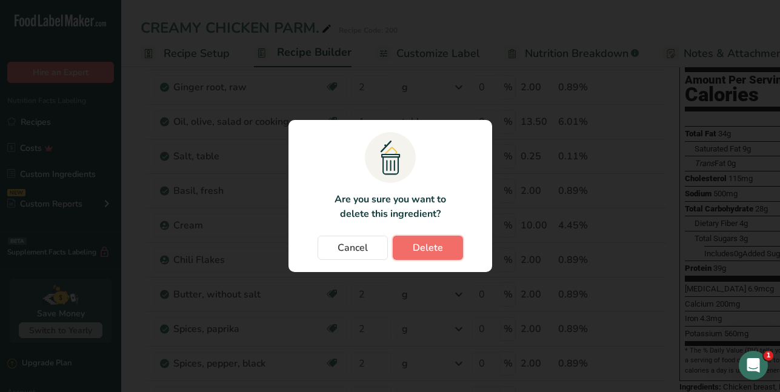
click at [419, 252] on span "Delete" at bounding box center [428, 248] width 30 height 15
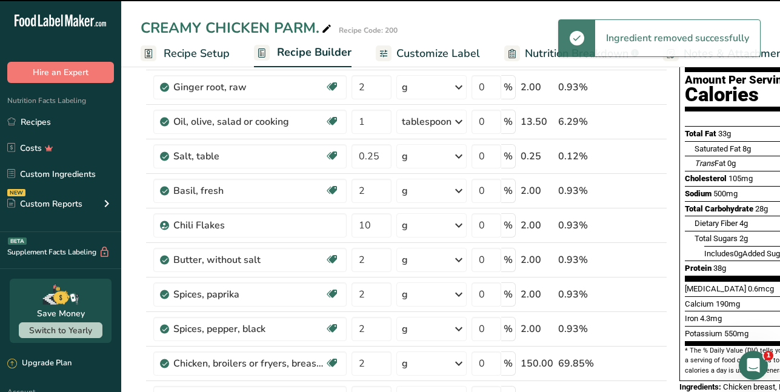
type input "2"
type input "150"
type input "5"
type input "30"
type input "2"
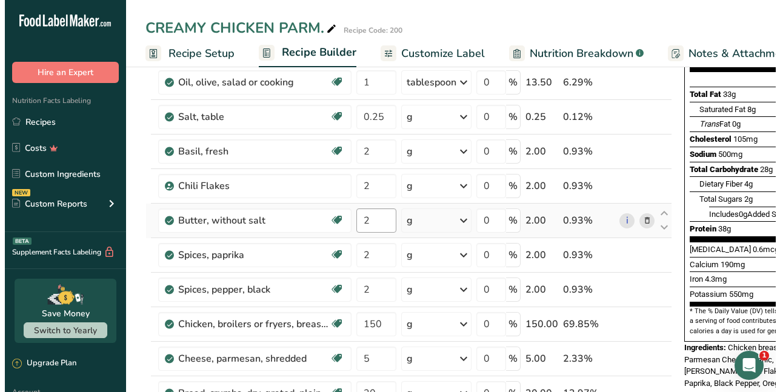
scroll to position [182, 0]
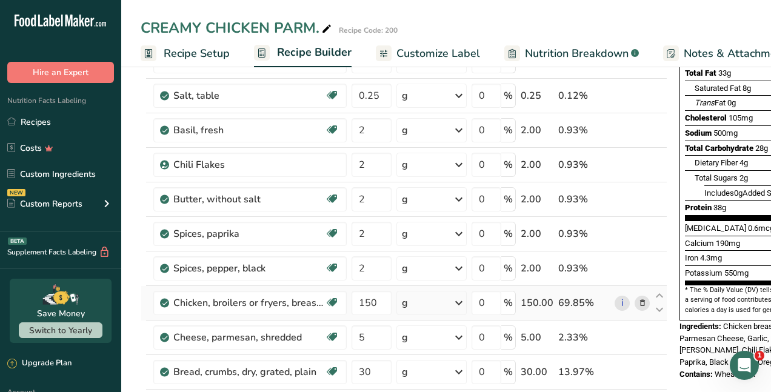
click at [643, 301] on icon at bounding box center [643, 303] width 8 height 13
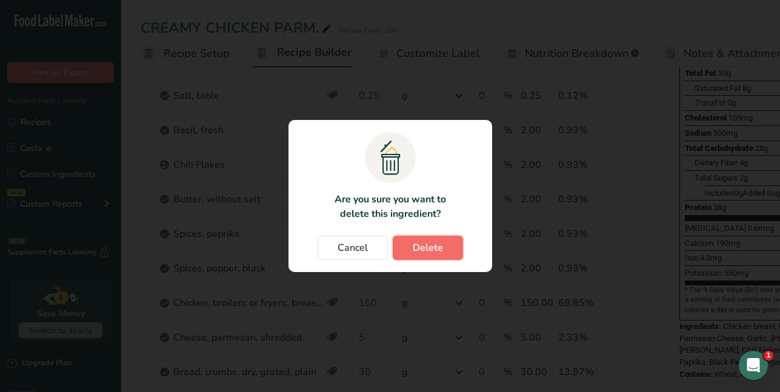
click at [431, 236] on button "Delete" at bounding box center [428, 248] width 70 height 24
type input "5"
type input "30"
type input "2"
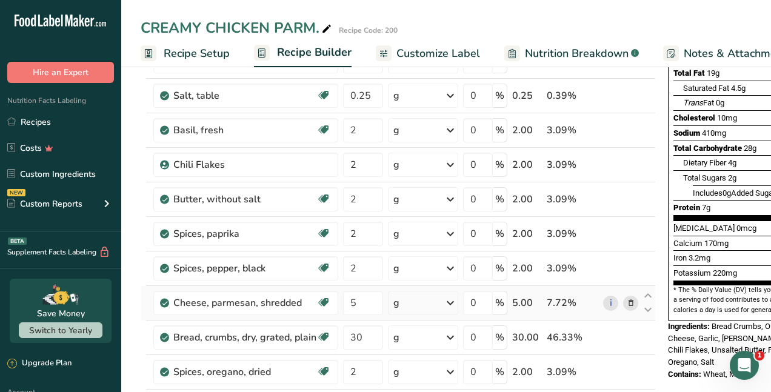
click at [630, 303] on icon at bounding box center [631, 303] width 8 height 13
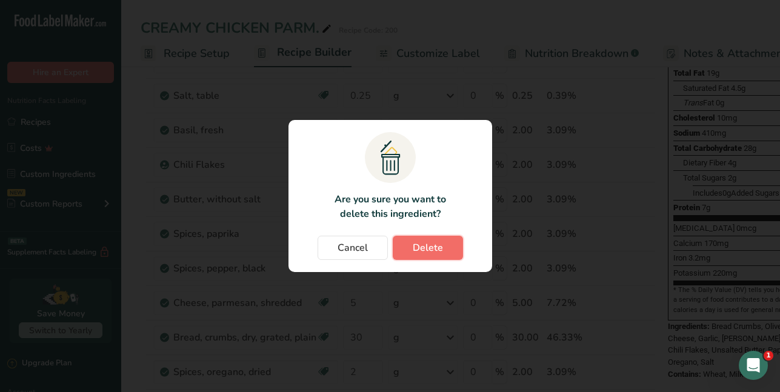
click at [439, 249] on span "Delete" at bounding box center [428, 248] width 30 height 15
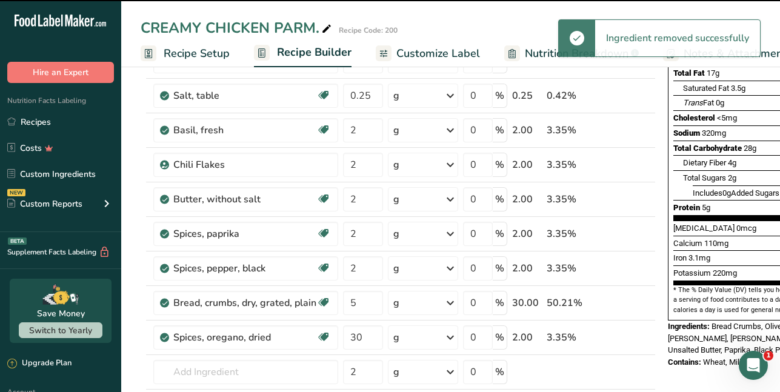
type input "30"
type input "2"
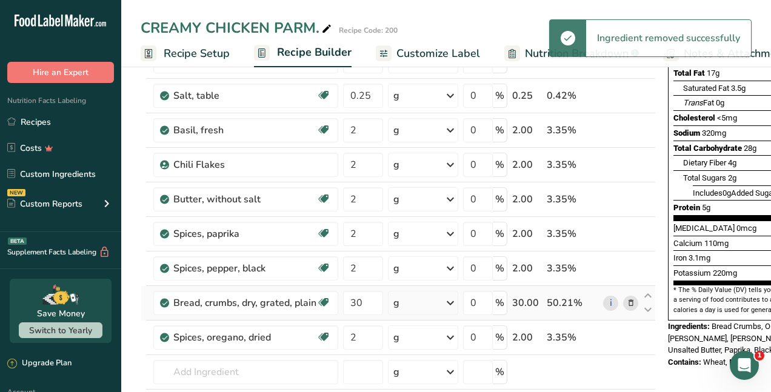
click at [629, 309] on icon at bounding box center [631, 303] width 8 height 13
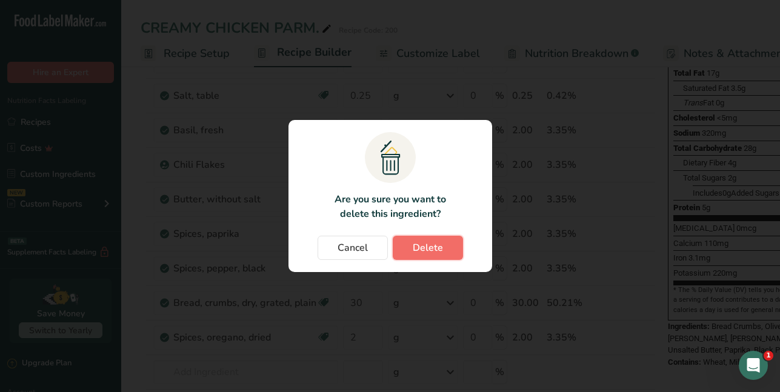
click at [437, 251] on span "Delete" at bounding box center [428, 248] width 30 height 15
type input "2"
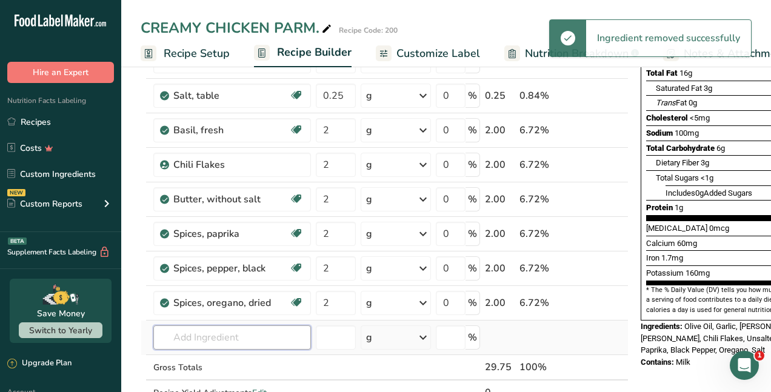
click at [216, 331] on input "text" at bounding box center [232, 338] width 158 height 24
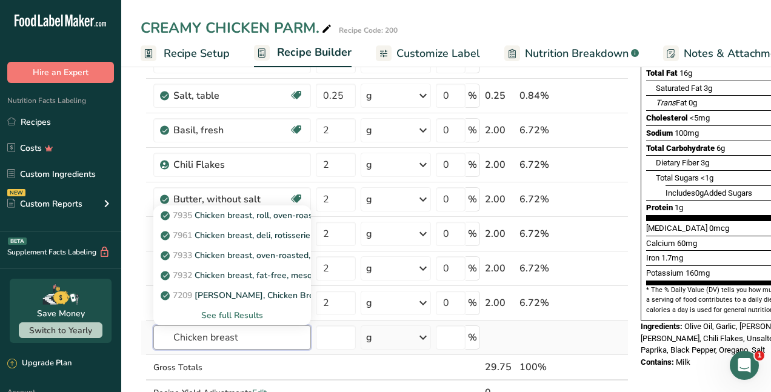
type input "Chicken breast"
click at [212, 318] on div "See full Results" at bounding box center [232, 315] width 138 height 13
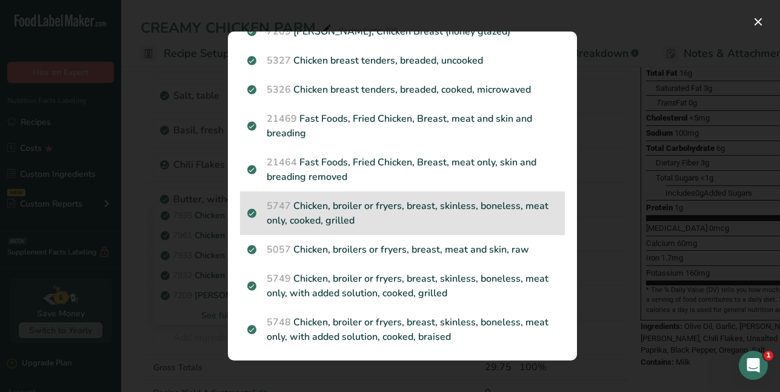
click at [484, 213] on p "5747 Chicken, broiler or fryers, breast, skinless, boneless, meat only, cooked,…" at bounding box center [402, 213] width 310 height 29
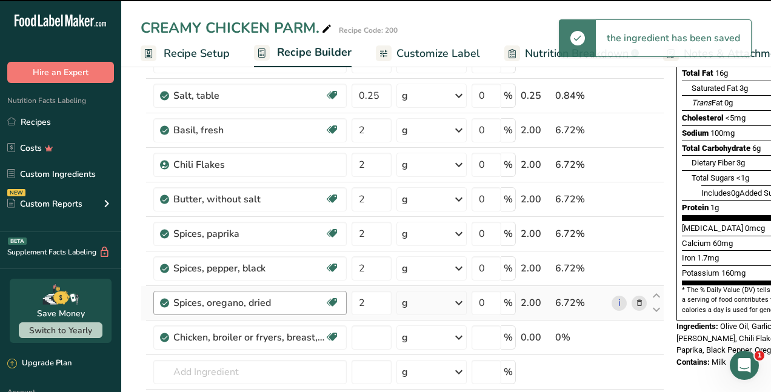
type input "0"
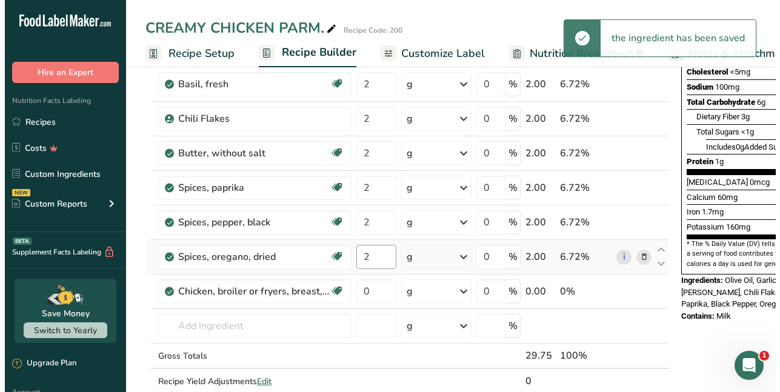
scroll to position [303, 0]
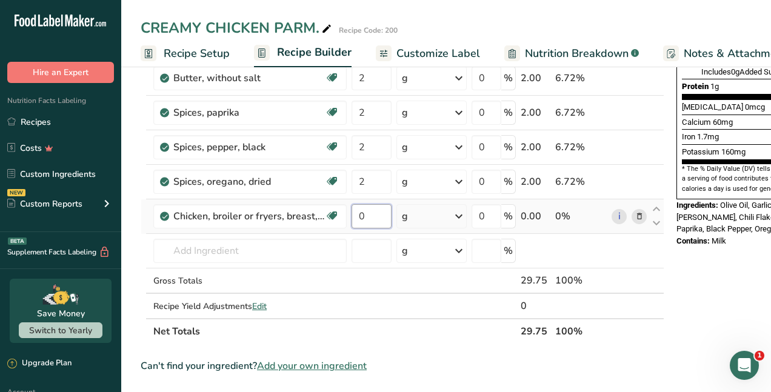
click at [367, 223] on input "0" at bounding box center [372, 216] width 40 height 24
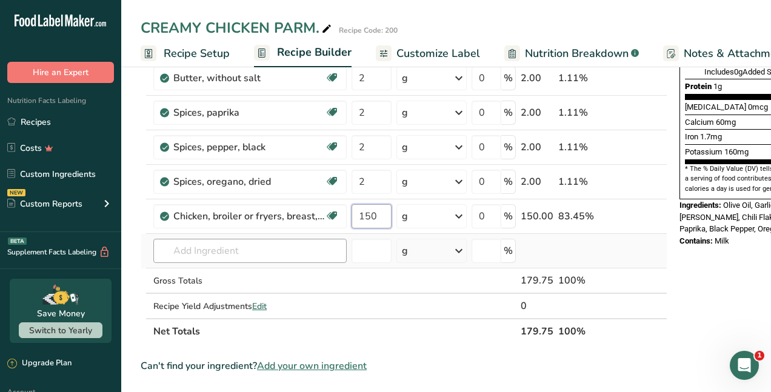
type input "150"
click at [246, 250] on div "Ingredient * Amount * Unit * Waste * .a-a{fill:#347362;}.b-a{fill:#fff;} Grams …" at bounding box center [404, 86] width 527 height 517
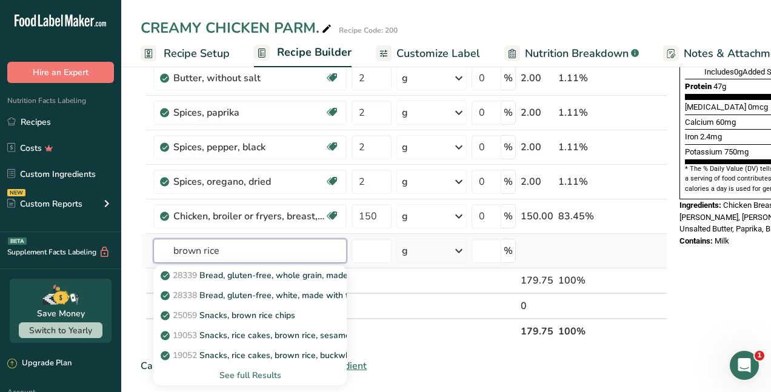
type input "brown rice"
click at [258, 371] on div "See full Results" at bounding box center [250, 375] width 174 height 13
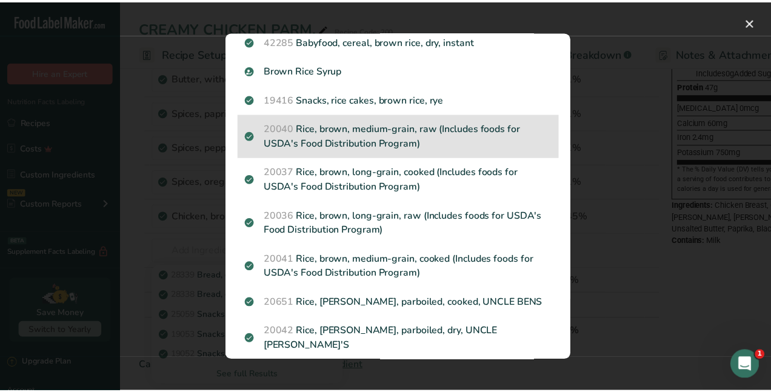
scroll to position [723, 0]
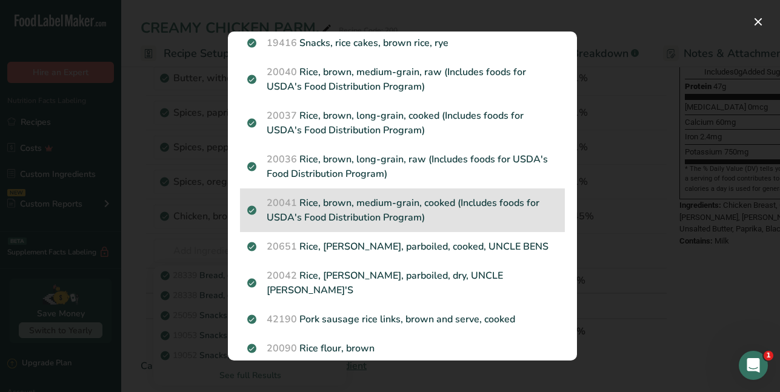
click at [388, 208] on p "20041 Rice, brown, medium-grain, cooked (Includes foods for USDA's Food Distrib…" at bounding box center [402, 210] width 310 height 29
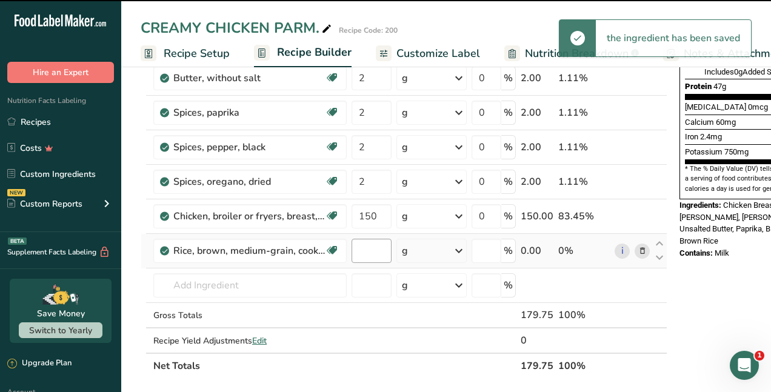
type input "0"
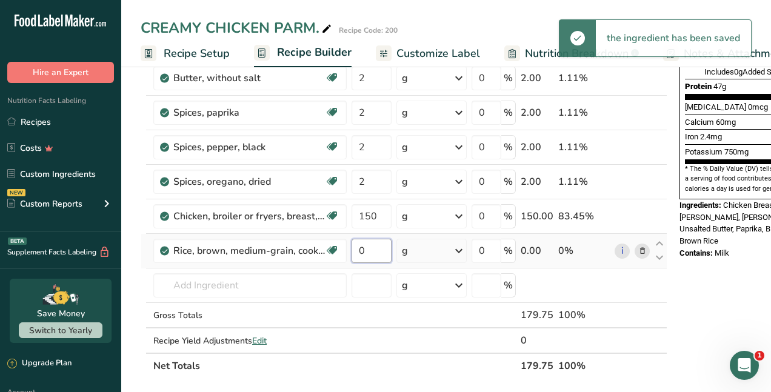
click at [376, 249] on input "0" at bounding box center [372, 251] width 40 height 24
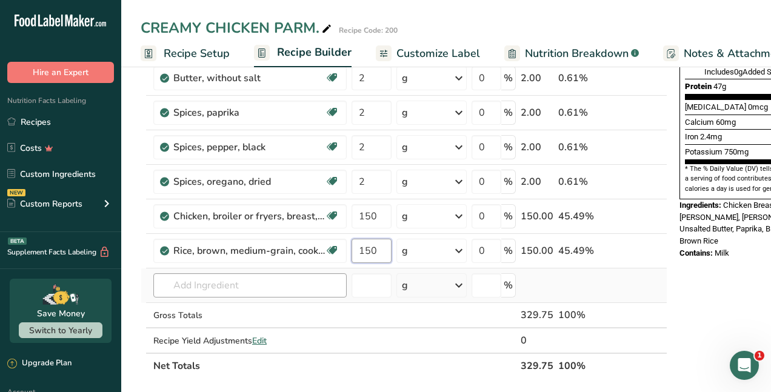
type input "150"
click at [237, 292] on div "Ingredient * Amount * Unit * Waste * .a-a{fill:#347362;}.b-a{fill:#fff;} Grams …" at bounding box center [404, 103] width 527 height 551
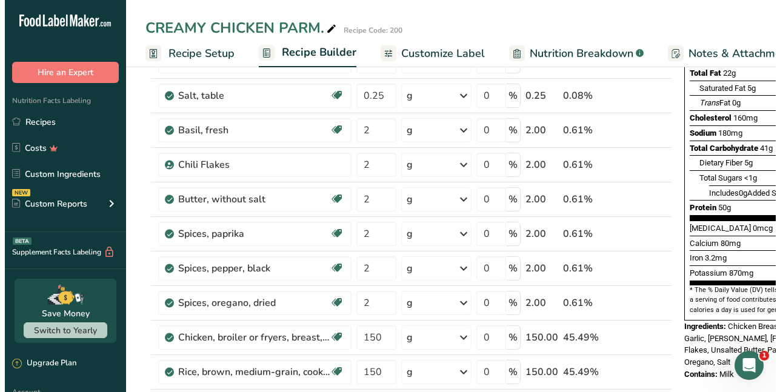
scroll to position [243, 0]
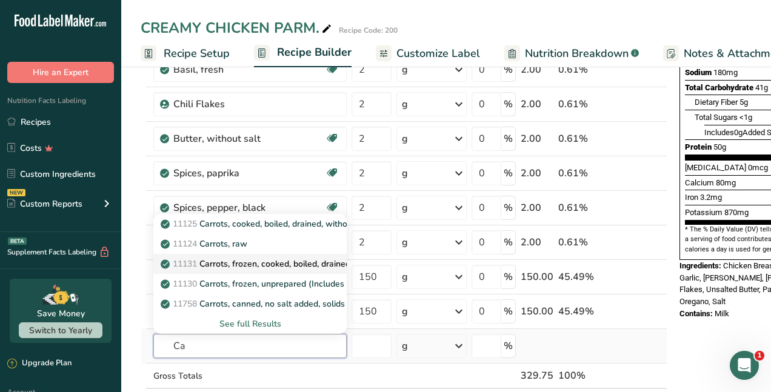
type input "C"
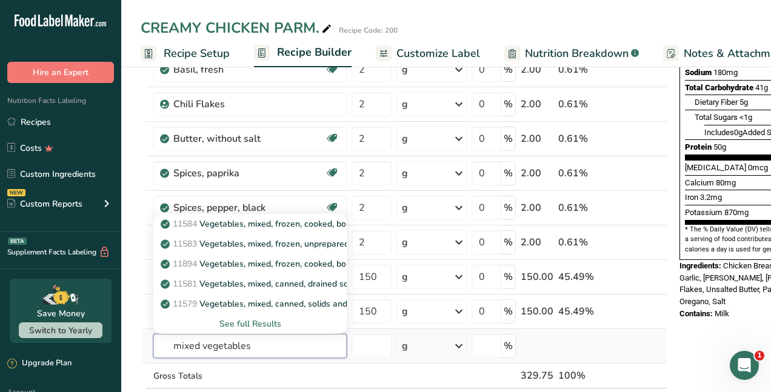
type input "mixed vegetables"
click at [238, 324] on div "See full Results" at bounding box center [250, 324] width 174 height 13
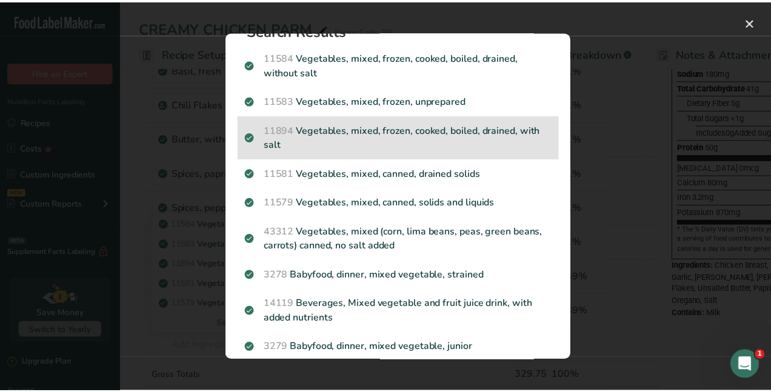
scroll to position [39, 0]
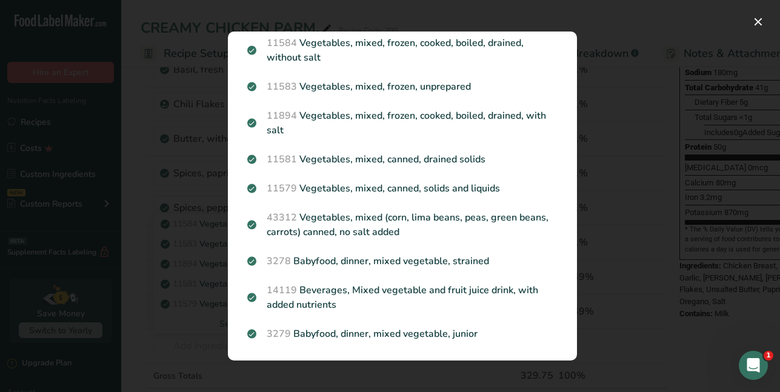
click at [189, 122] on div "Search results modal" at bounding box center [390, 196] width 780 height 392
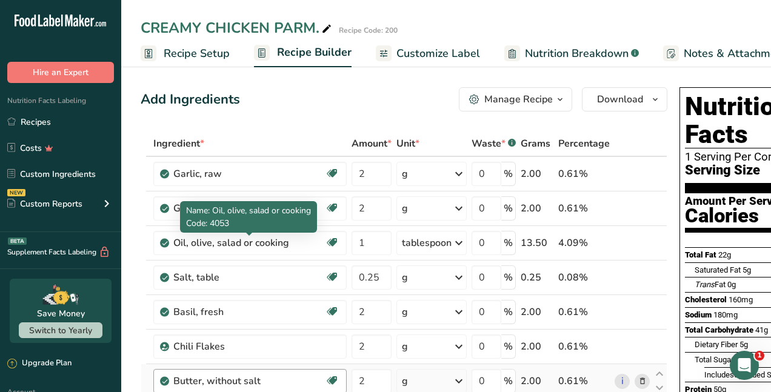
scroll to position [121, 0]
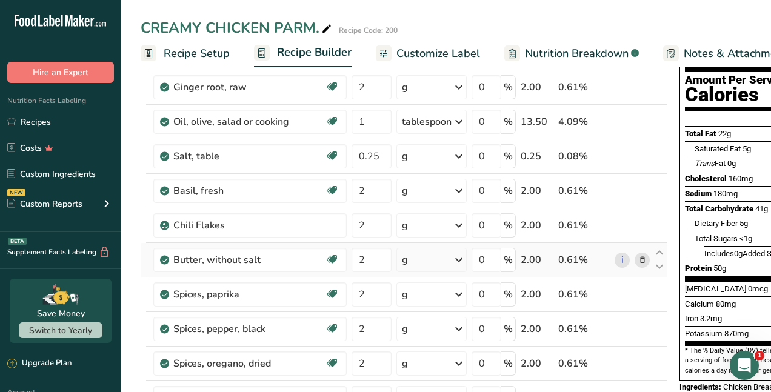
click at [642, 261] on icon at bounding box center [643, 260] width 8 height 13
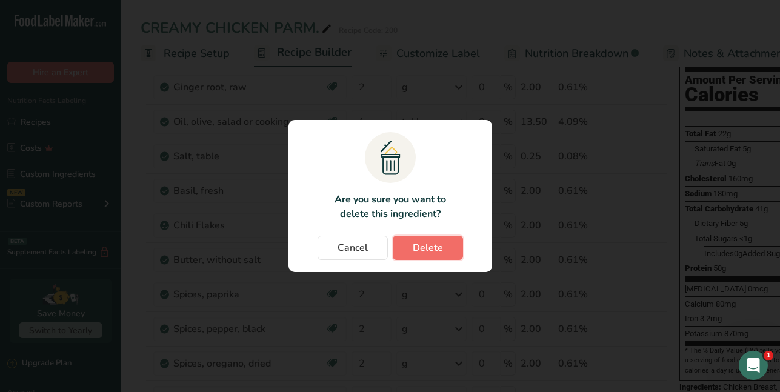
click at [436, 238] on button "Delete" at bounding box center [428, 248] width 70 height 24
type input "150"
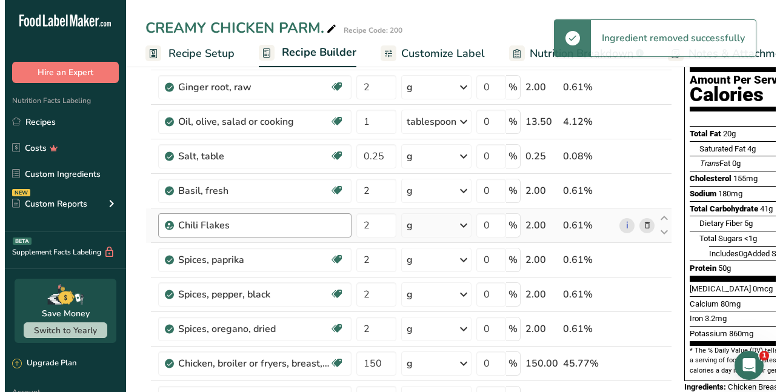
scroll to position [303, 0]
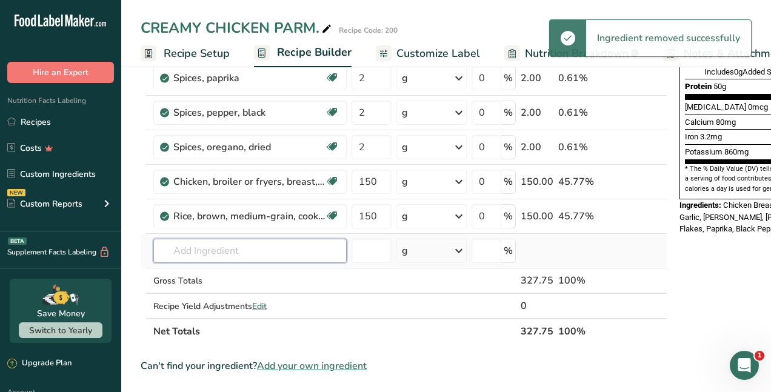
click at [209, 248] on input "text" at bounding box center [249, 251] width 193 height 24
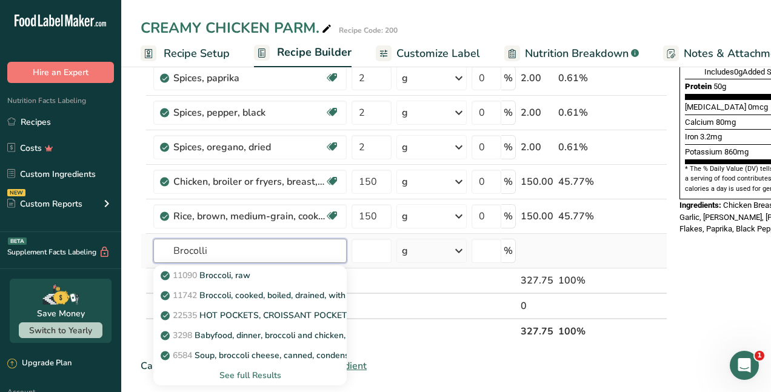
type input "Brocolli"
click at [237, 378] on div "See full Results" at bounding box center [250, 375] width 174 height 13
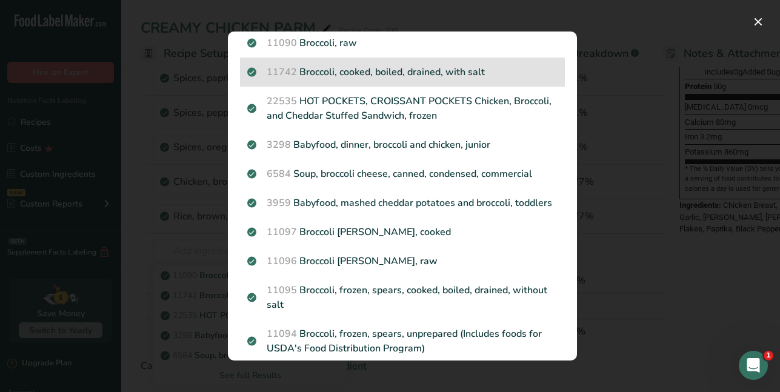
click at [344, 69] on p "11742 Broccoli, cooked, boiled, drained, with salt" at bounding box center [402, 72] width 310 height 15
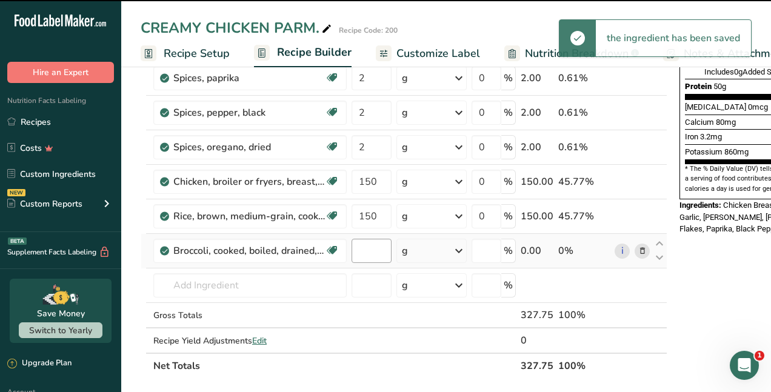
type input "0"
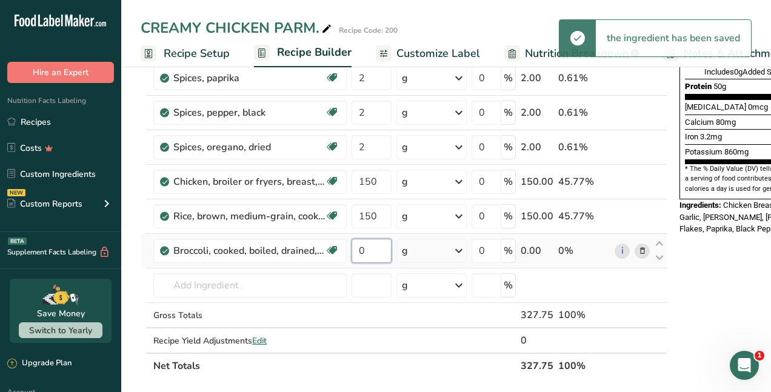
click at [378, 250] on input "0" at bounding box center [372, 251] width 40 height 24
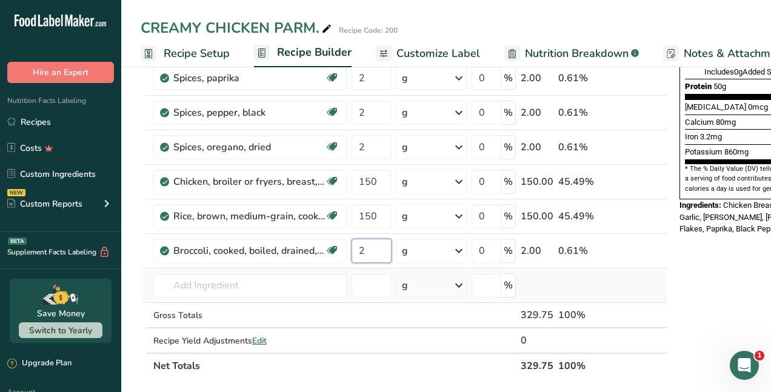
type input "2"
click at [202, 295] on div "Ingredient * Amount * Unit * Waste * .a-a{fill:#347362;}.b-a{fill:#fff;} Grams …" at bounding box center [404, 103] width 527 height 551
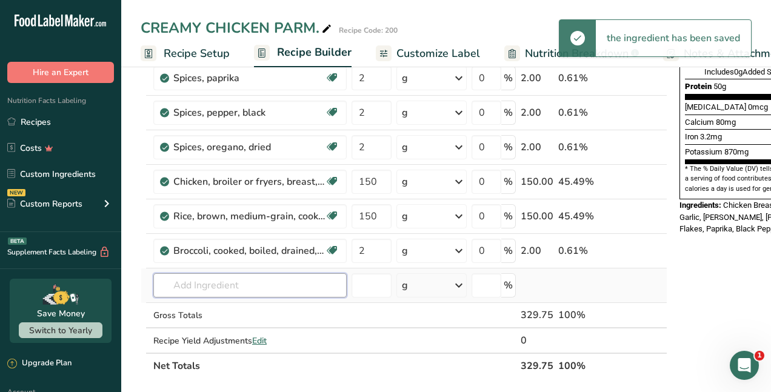
click at [206, 284] on input "text" at bounding box center [249, 285] width 193 height 24
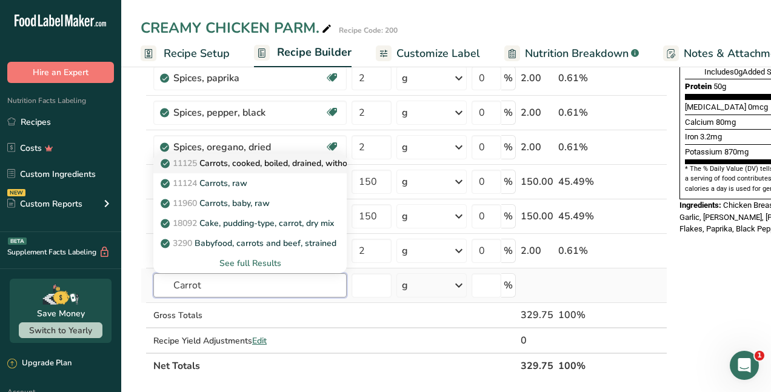
type input "Carrot"
click at [273, 165] on p "11125 Carrots, cooked, boiled, drained, without salt" at bounding box center [267, 163] width 209 height 13
type input "Carrots, cooked, boiled, drained, without salt"
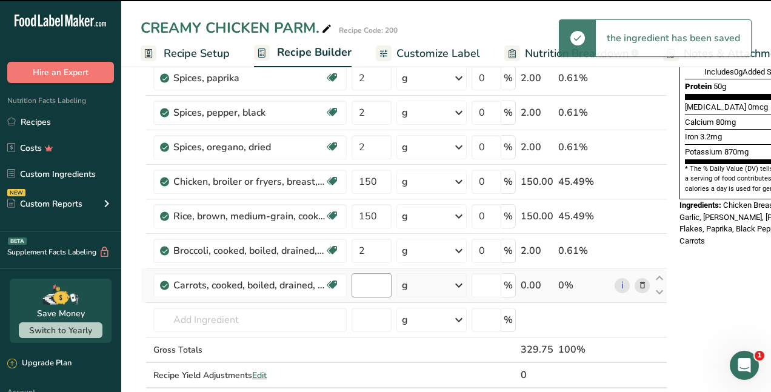
type input "0"
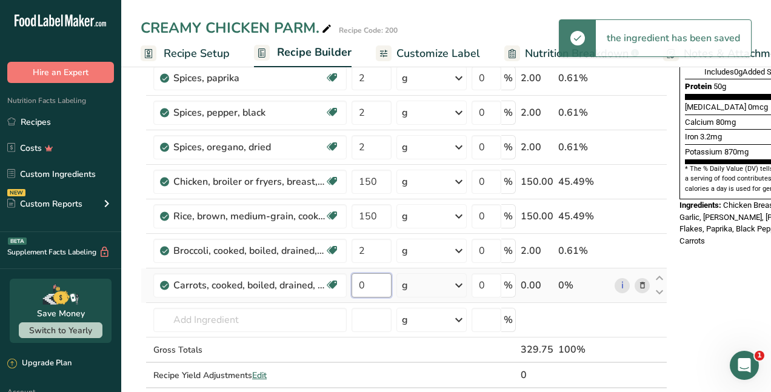
click at [367, 288] on input "0" at bounding box center [372, 285] width 40 height 24
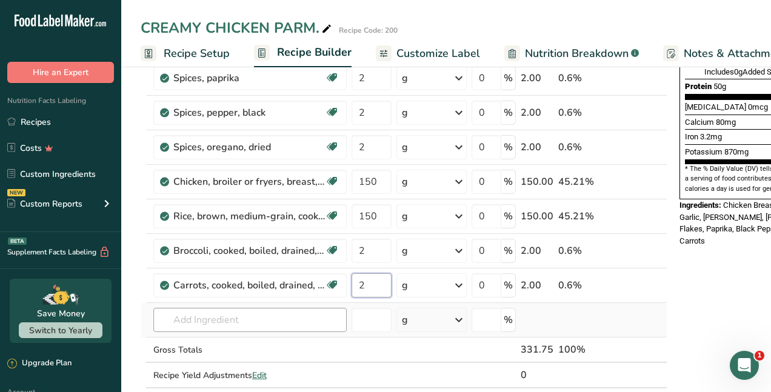
type input "2"
click at [213, 327] on div "Ingredient * Amount * Unit * Waste * .a-a{fill:#347362;}.b-a{fill:#fff;} Grams …" at bounding box center [404, 121] width 527 height 586
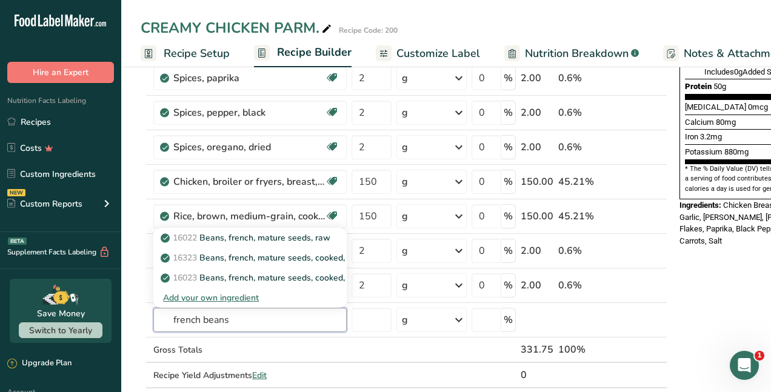
type input "french beans"
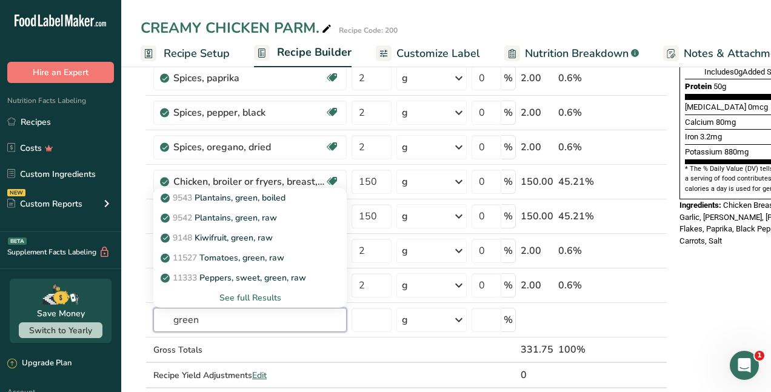
type input "green"
click at [198, 325] on input "text" at bounding box center [249, 320] width 193 height 24
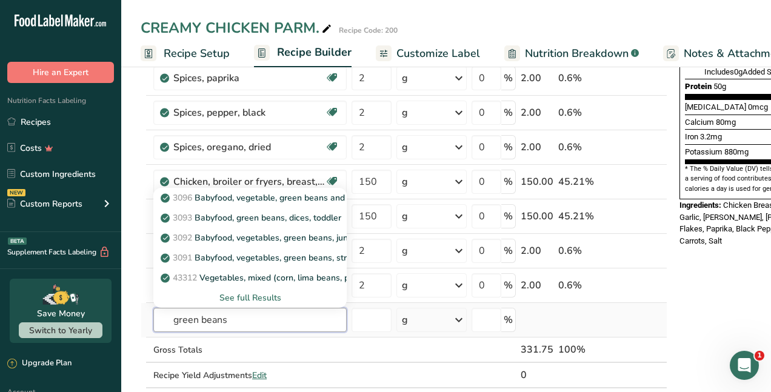
type input "green beans"
click at [252, 299] on div "See full Results" at bounding box center [250, 298] width 174 height 13
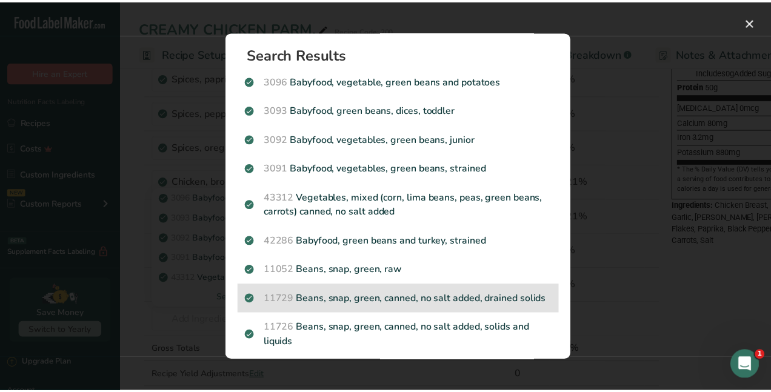
scroll to position [0, 0]
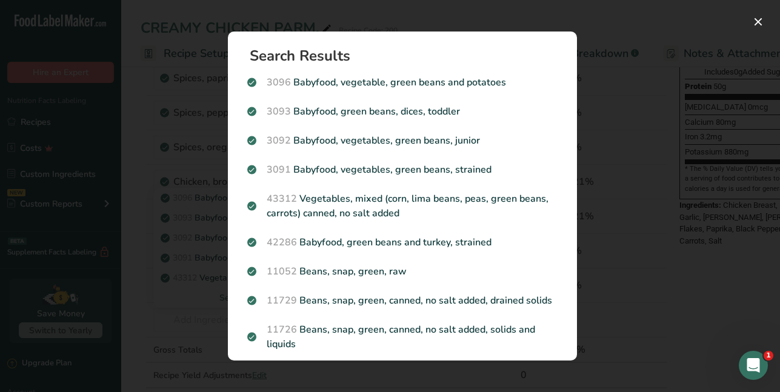
click at [197, 70] on div "Search results modal" at bounding box center [390, 196] width 780 height 392
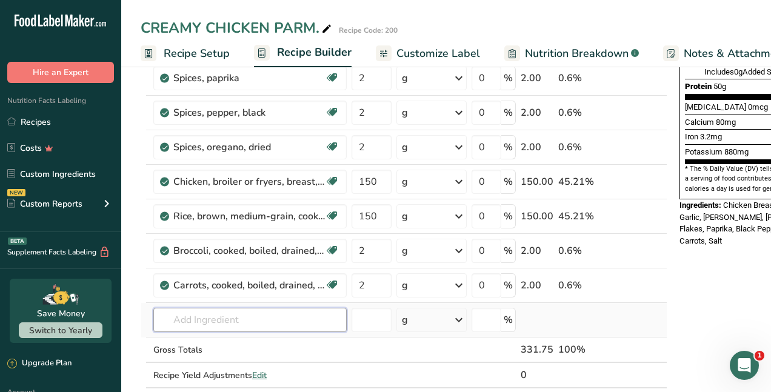
click at [210, 325] on input "text" at bounding box center [249, 320] width 193 height 24
type input "g"
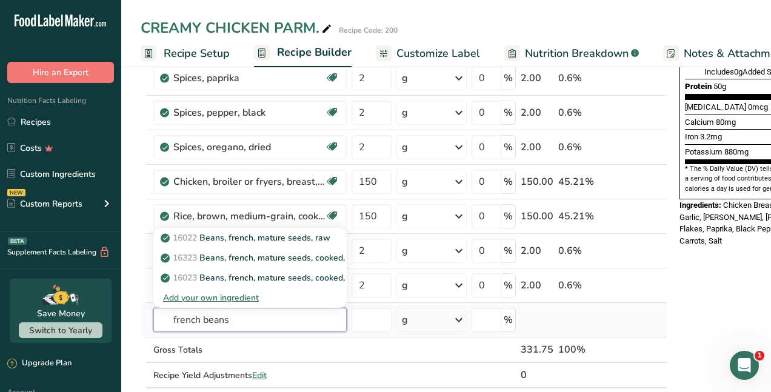
type input "french beans"
click at [190, 297] on div "Add your own ingredient" at bounding box center [250, 298] width 174 height 13
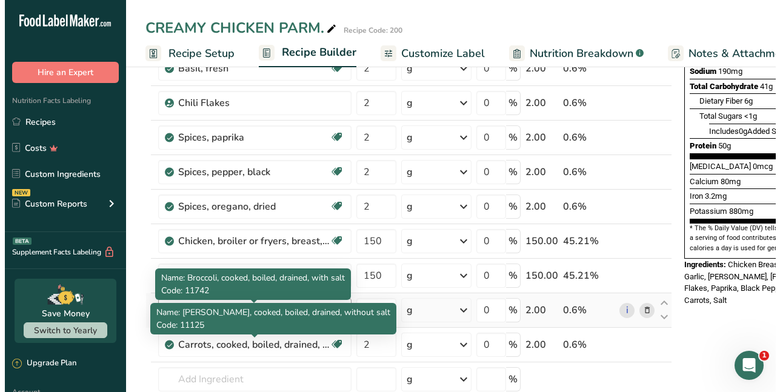
scroll to position [364, 0]
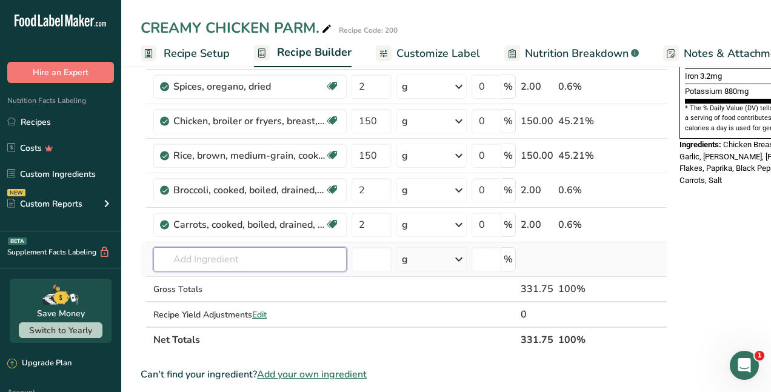
click at [216, 264] on input "text" at bounding box center [249, 259] width 193 height 24
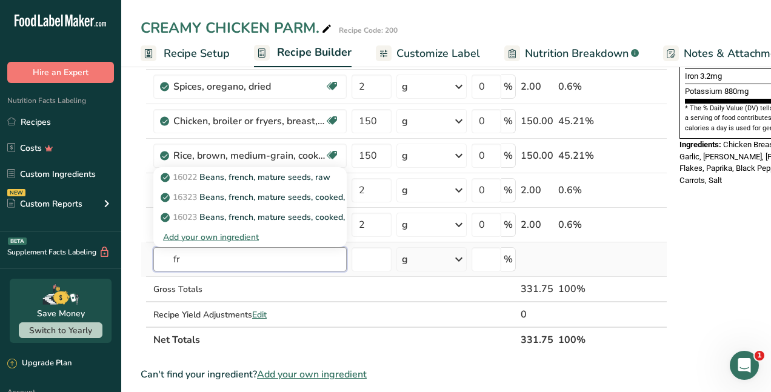
type input "f"
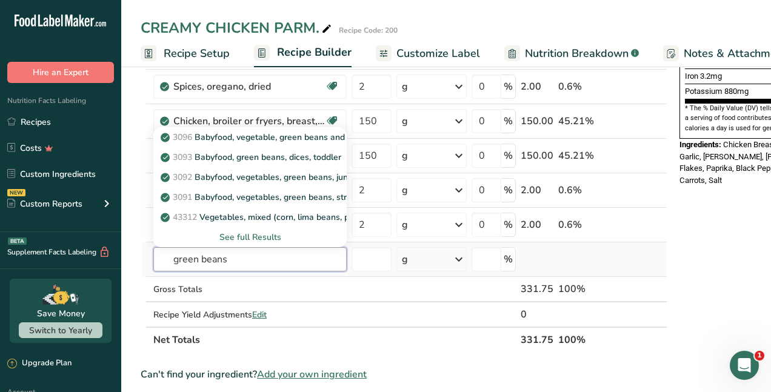
type input "green beans"
click at [245, 237] on div "See full Results" at bounding box center [250, 237] width 174 height 13
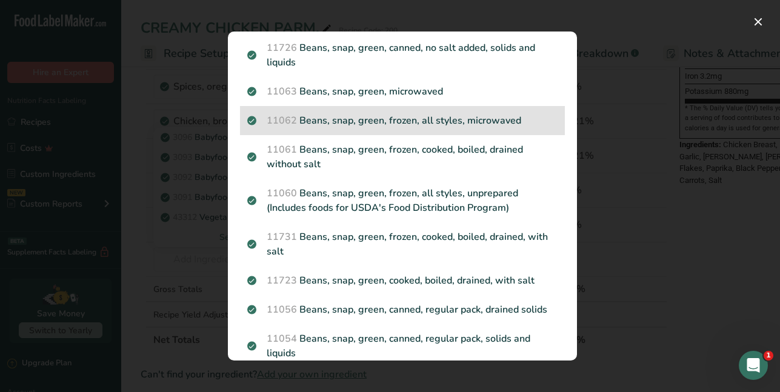
scroll to position [360, 0]
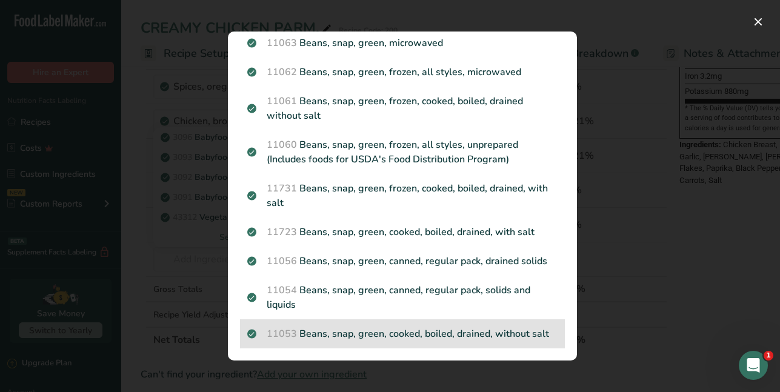
click at [449, 327] on p "11053 Beans, snap, green, cooked, boiled, drained, without salt" at bounding box center [402, 334] width 310 height 15
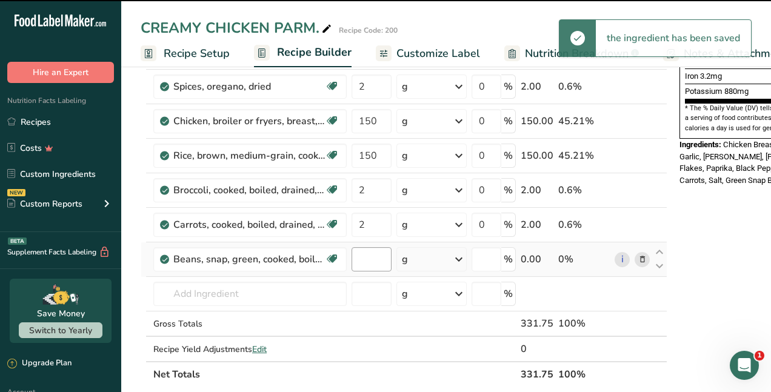
type input "0"
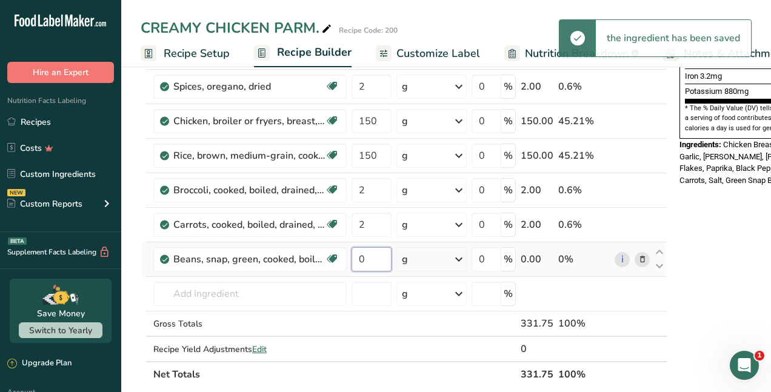
click at [370, 261] on input "0" at bounding box center [372, 259] width 40 height 24
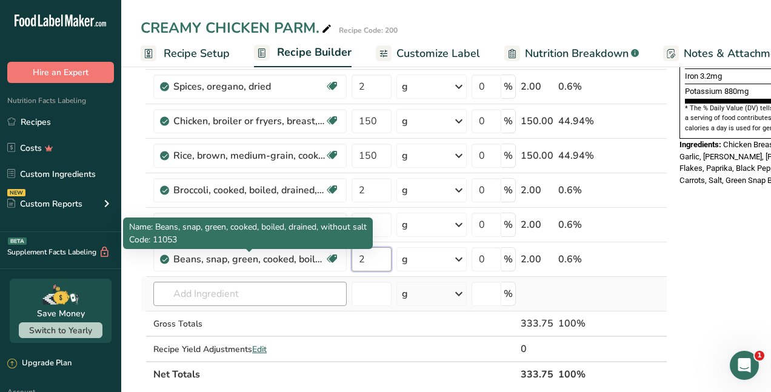
type input "2"
click at [246, 298] on div "Ingredient * Amount * Unit * Waste * .a-a{fill:#347362;}.b-a{fill:#fff;} Grams …" at bounding box center [404, 77] width 527 height 620
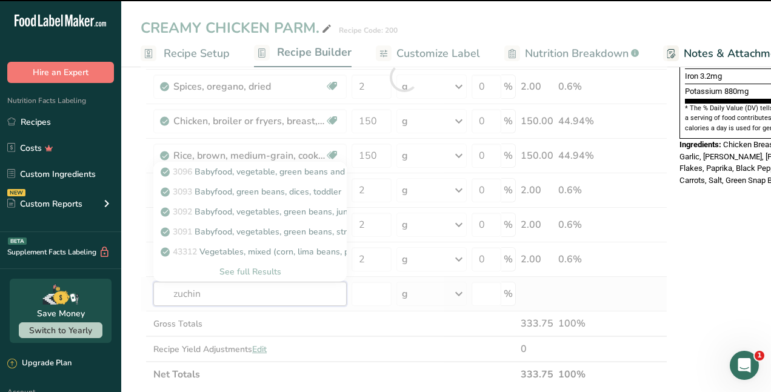
type input "zuchinn"
type input "i"
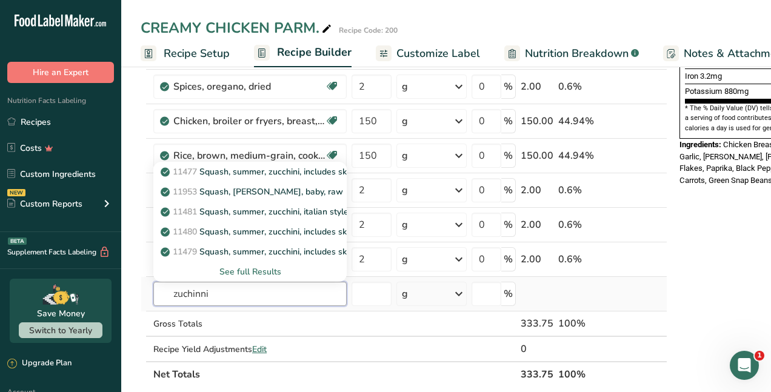
type input "zuchinni"
click at [238, 272] on div "See full Results" at bounding box center [250, 272] width 174 height 13
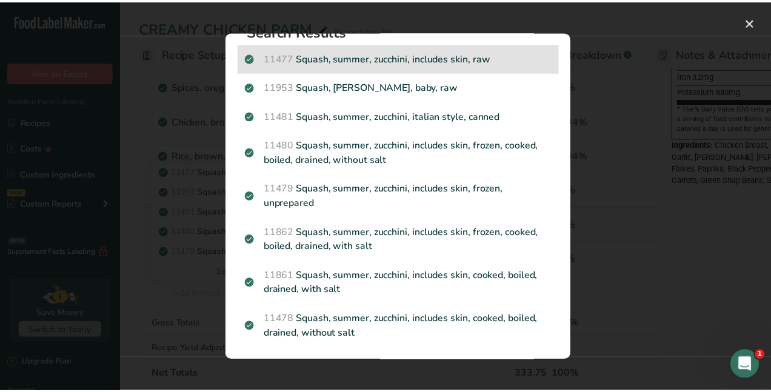
scroll to position [0, 0]
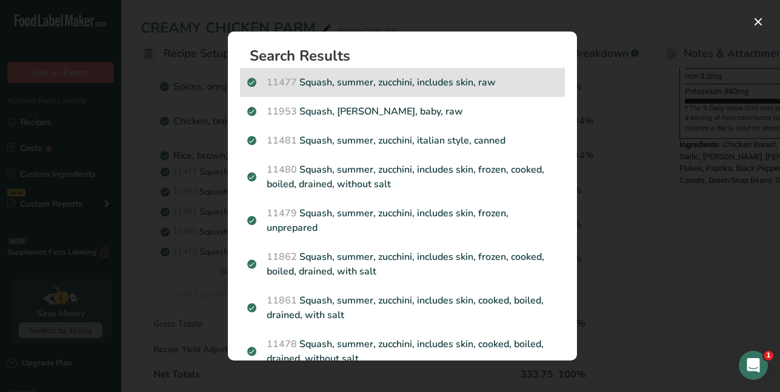
click at [455, 83] on p "11477 Squash, summer, zucchini, includes skin, raw" at bounding box center [402, 82] width 310 height 15
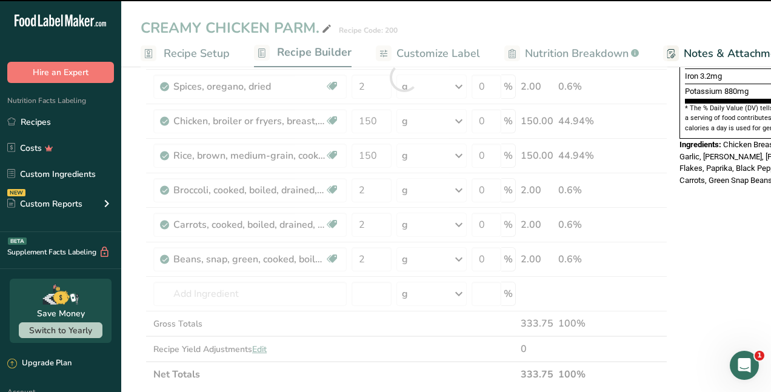
click at [367, 291] on div at bounding box center [404, 77] width 527 height 620
click at [367, 291] on input "number" at bounding box center [372, 294] width 40 height 24
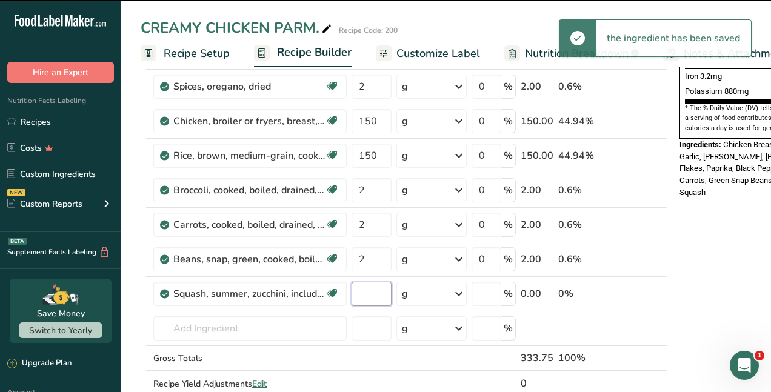
type input "0"
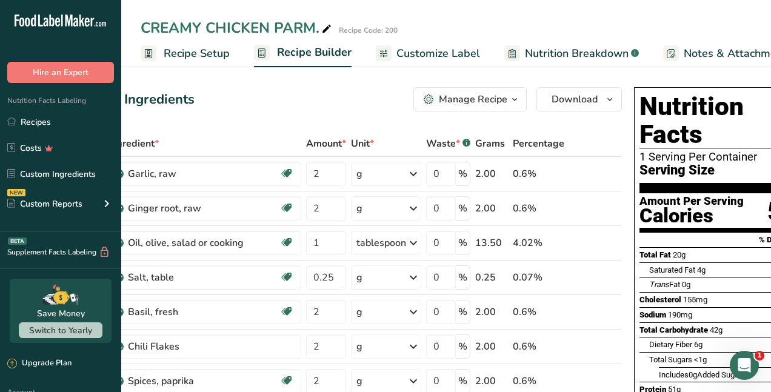
scroll to position [0, 96]
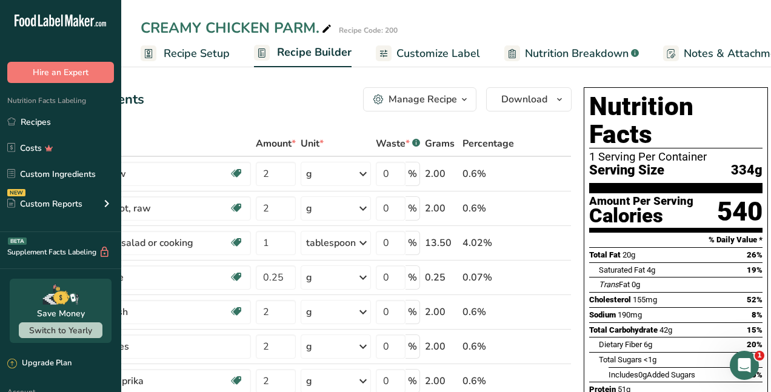
type input "2"
click at [206, 25] on div "CREAMY CHICKEN PARM." at bounding box center [237, 28] width 193 height 22
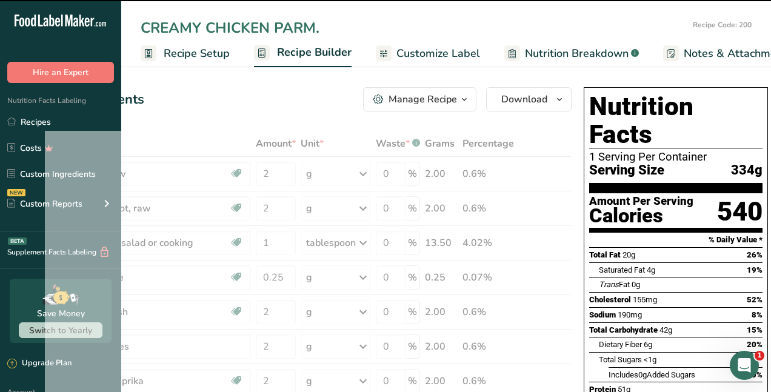
click at [205, 27] on input "CREAMY CHICKEN PARM." at bounding box center [415, 28] width 548 height 22
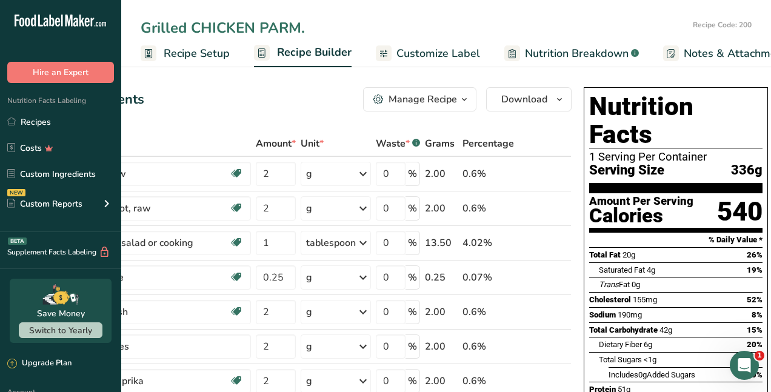
click at [310, 24] on input "Grilled CHICKEN PARM." at bounding box center [415, 28] width 548 height 22
click at [143, 29] on input "Grilled" at bounding box center [415, 28] width 548 height 22
click at [238, 22] on input "150g Grilled" at bounding box center [415, 28] width 548 height 22
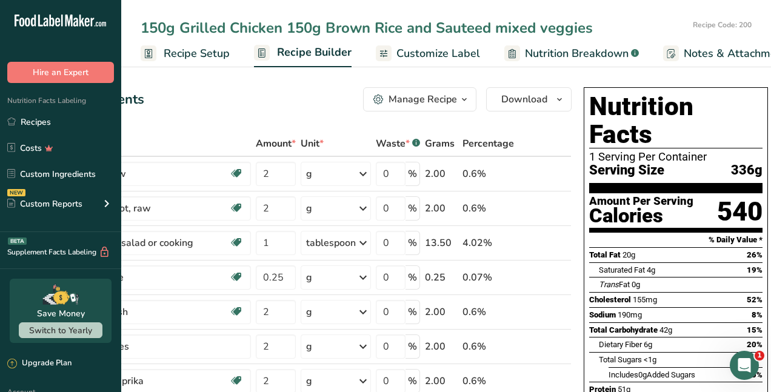
click at [441, 26] on input "150g Grilled Chicken 150g Brown Rice and Sauteed mixed veggies" at bounding box center [415, 28] width 548 height 22
type input "150g Grilled Chicken 150g Brown Rice and 100g Sauteed mixed veggies"
click at [257, 98] on div "Add Ingredients Manage Recipe Delete Recipe Duplicate Recipe Scale Recipe Save …" at bounding box center [308, 99] width 527 height 24
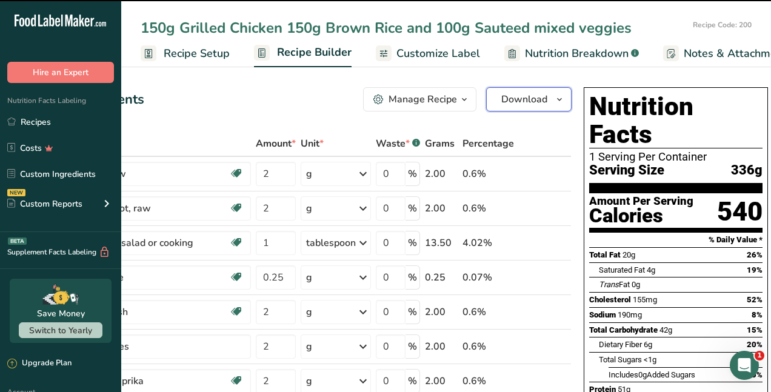
click at [506, 99] on span "Download" at bounding box center [525, 99] width 46 height 15
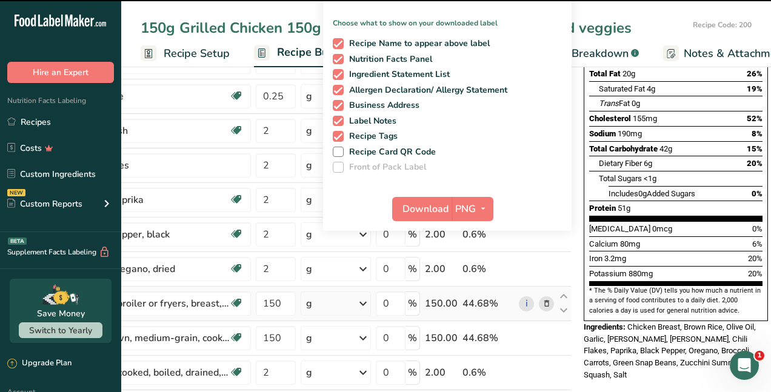
scroll to position [182, 0]
click at [432, 206] on span "Download" at bounding box center [426, 208] width 46 height 15
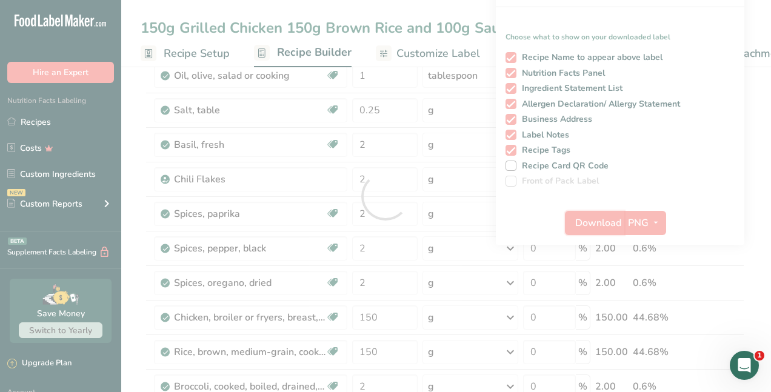
scroll to position [0, 0]
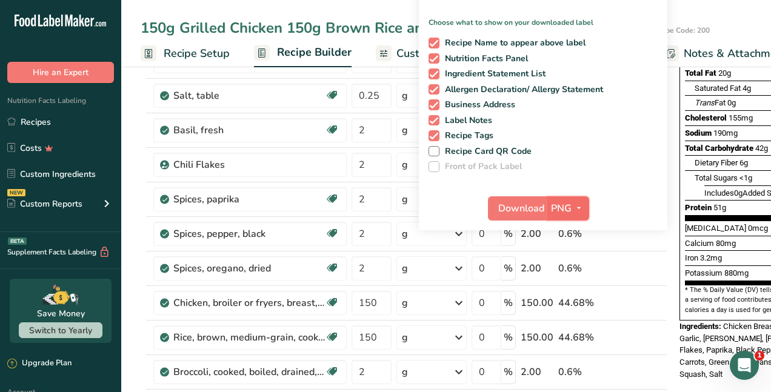
click at [574, 210] on icon "button" at bounding box center [579, 208] width 10 height 15
click at [574, 289] on link "PDF" at bounding box center [570, 293] width 39 height 20
click at [522, 201] on span "Download" at bounding box center [522, 208] width 46 height 15
